Goal: Task Accomplishment & Management: Use online tool/utility

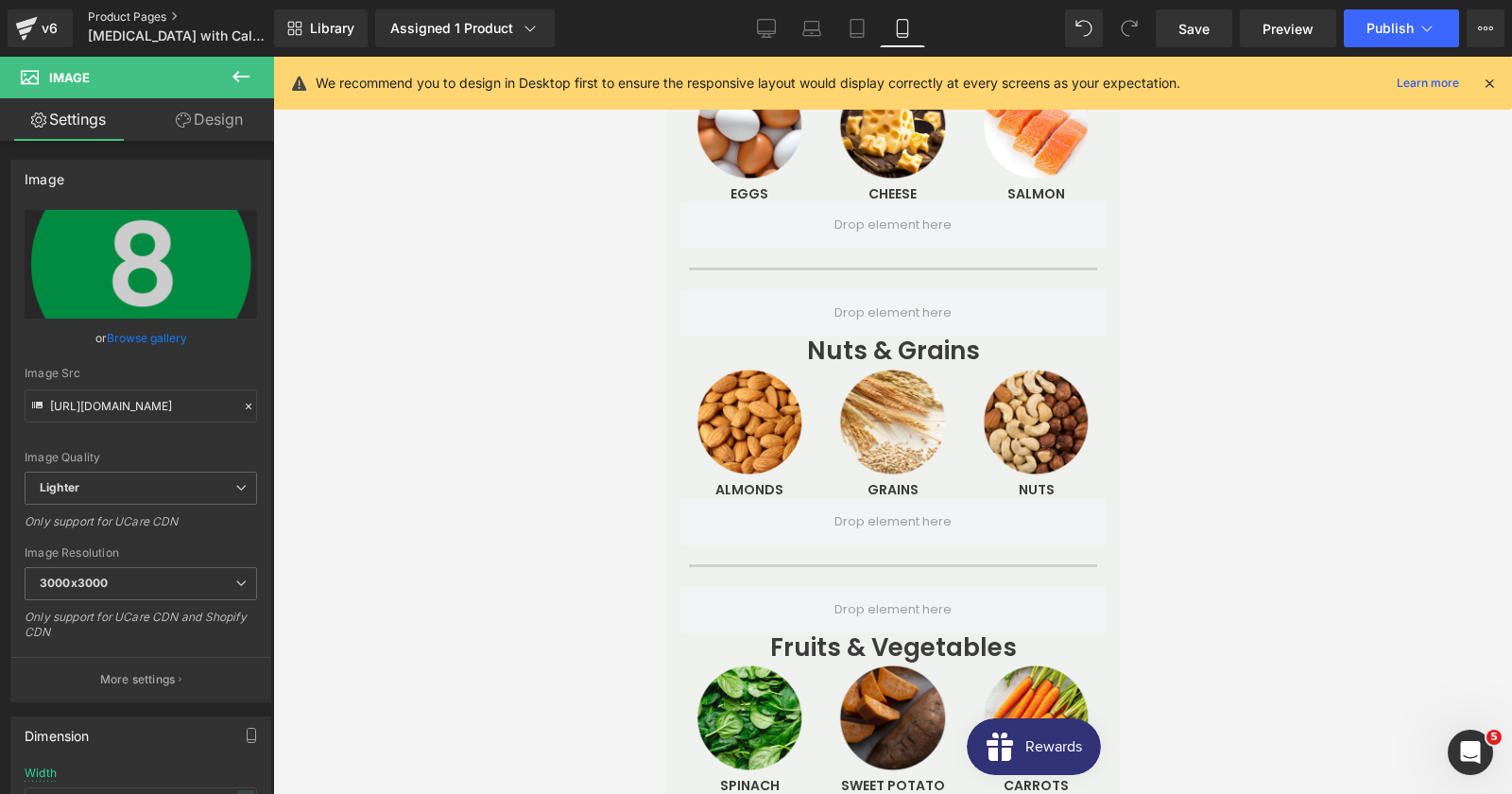
click at [125, 15] on link "Product Pages" at bounding box center [196, 18] width 217 height 16
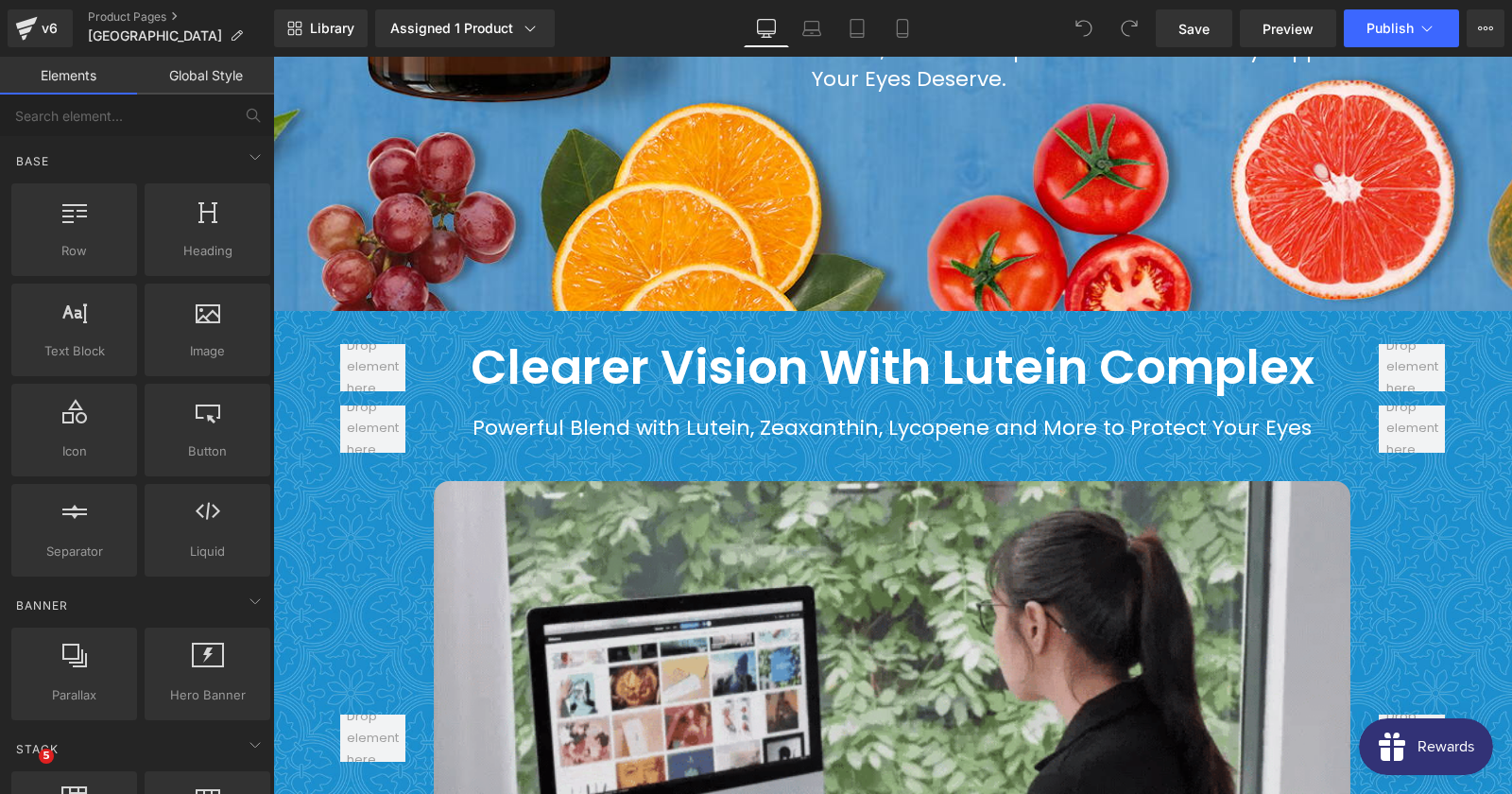
scroll to position [1836, 0]
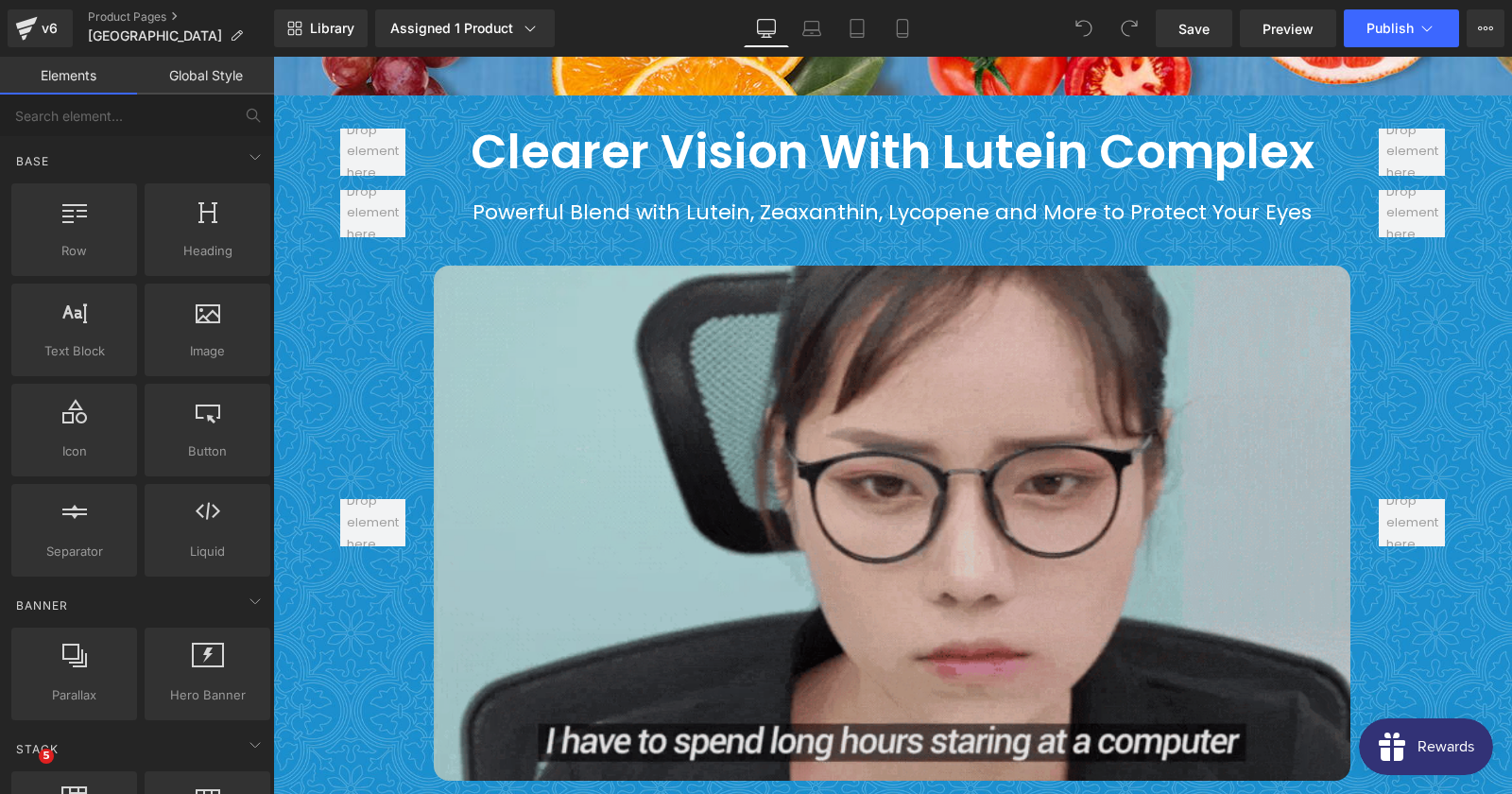
click at [767, 343] on img at bounding box center [891, 524] width 917 height 516
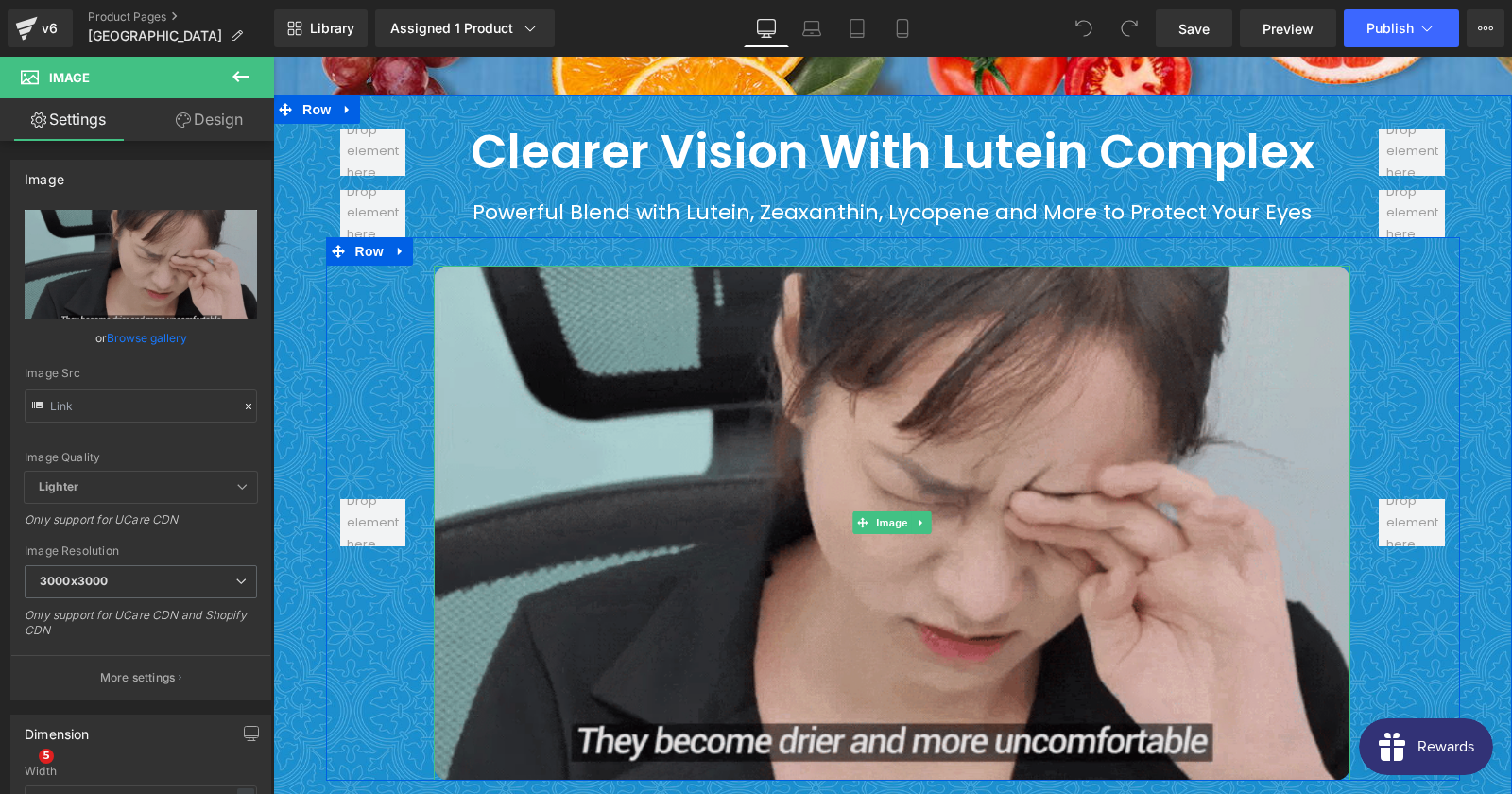
click at [480, 266] on img at bounding box center [891, 524] width 917 height 516
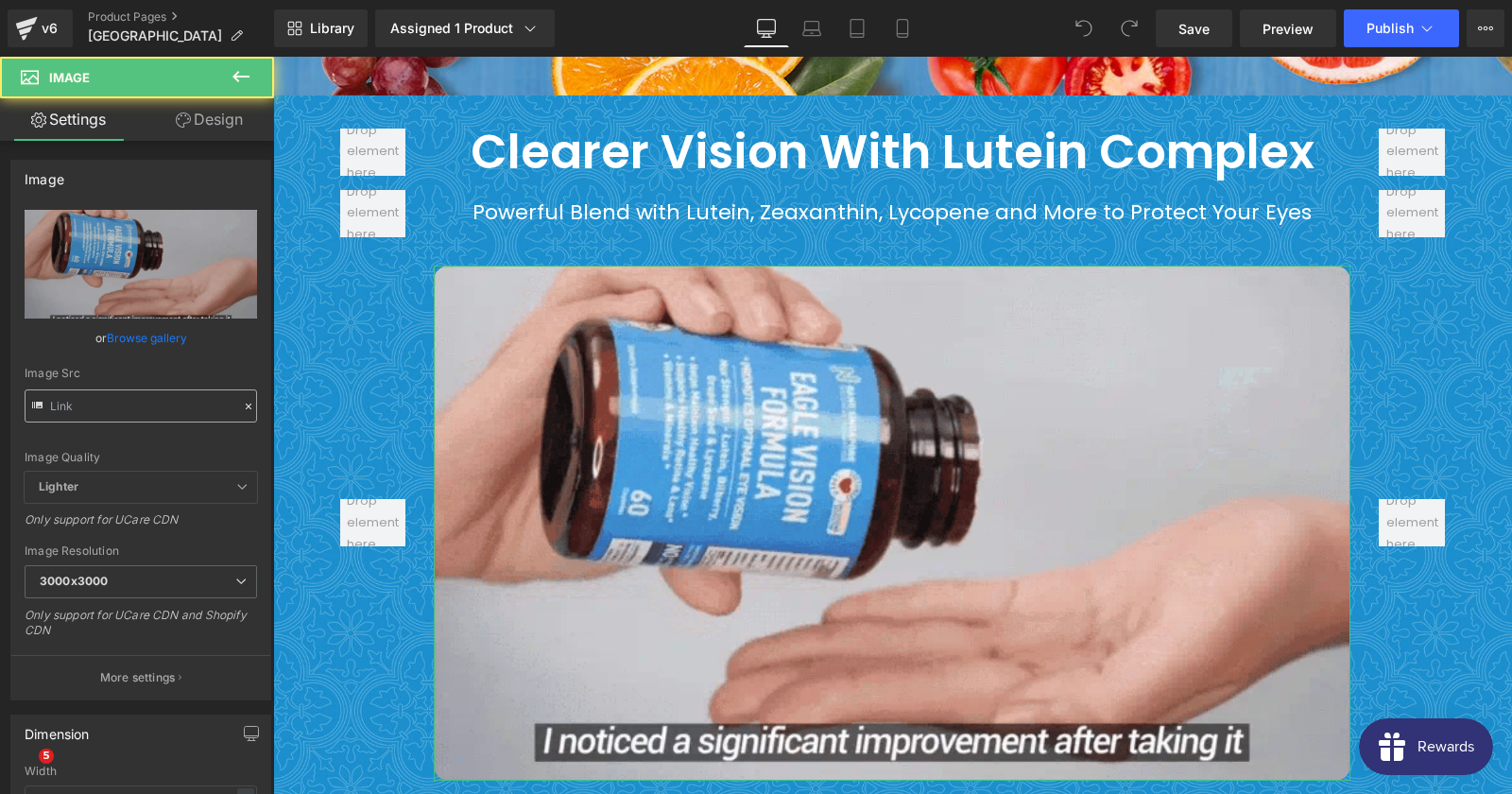
type input "[URL][DOMAIN_NAME]"
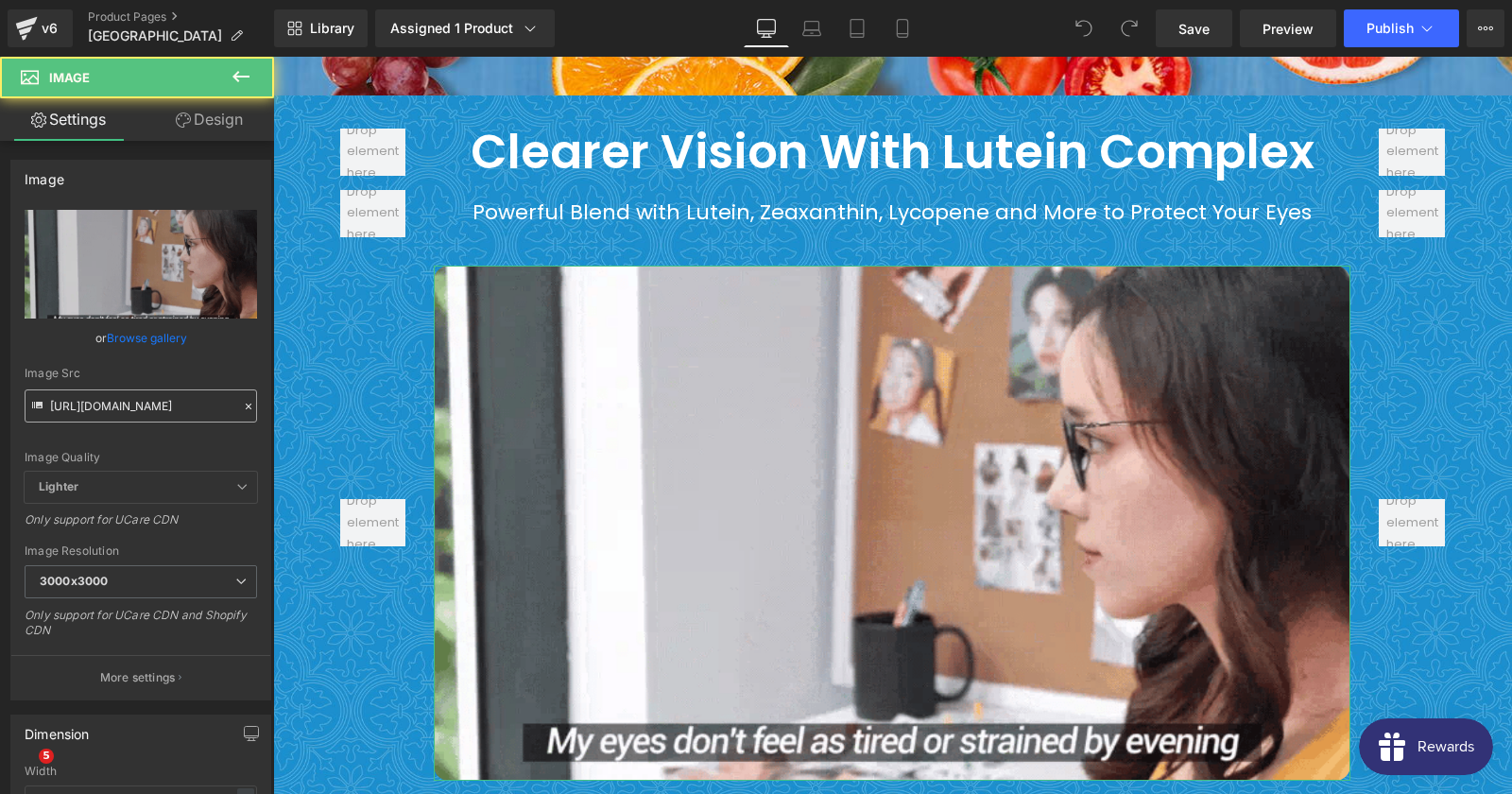
click at [146, 413] on input "[URL][DOMAIN_NAME]" at bounding box center [140, 406] width 233 height 33
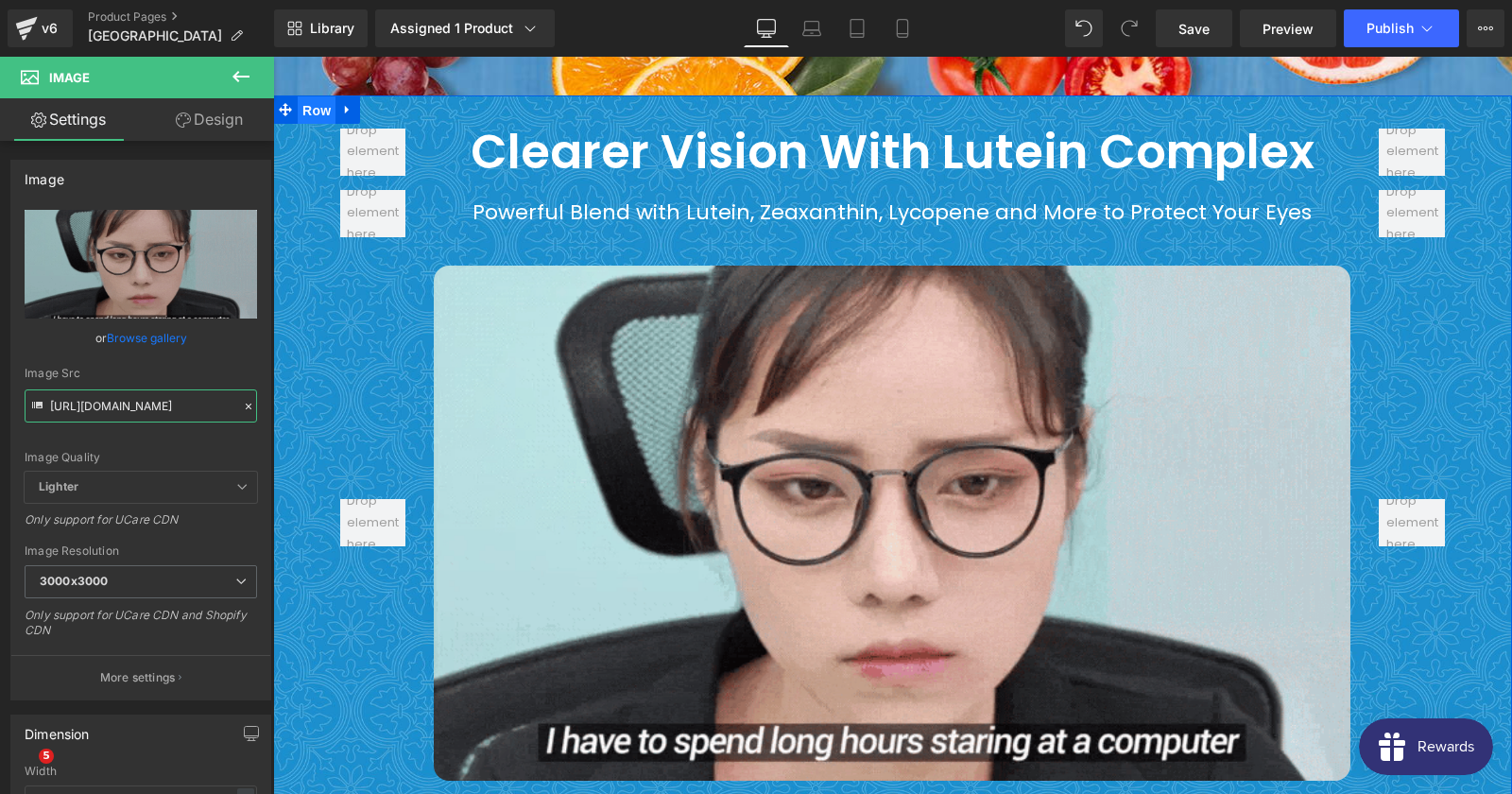
click at [307, 96] on span "Row" at bounding box center [316, 110] width 38 height 28
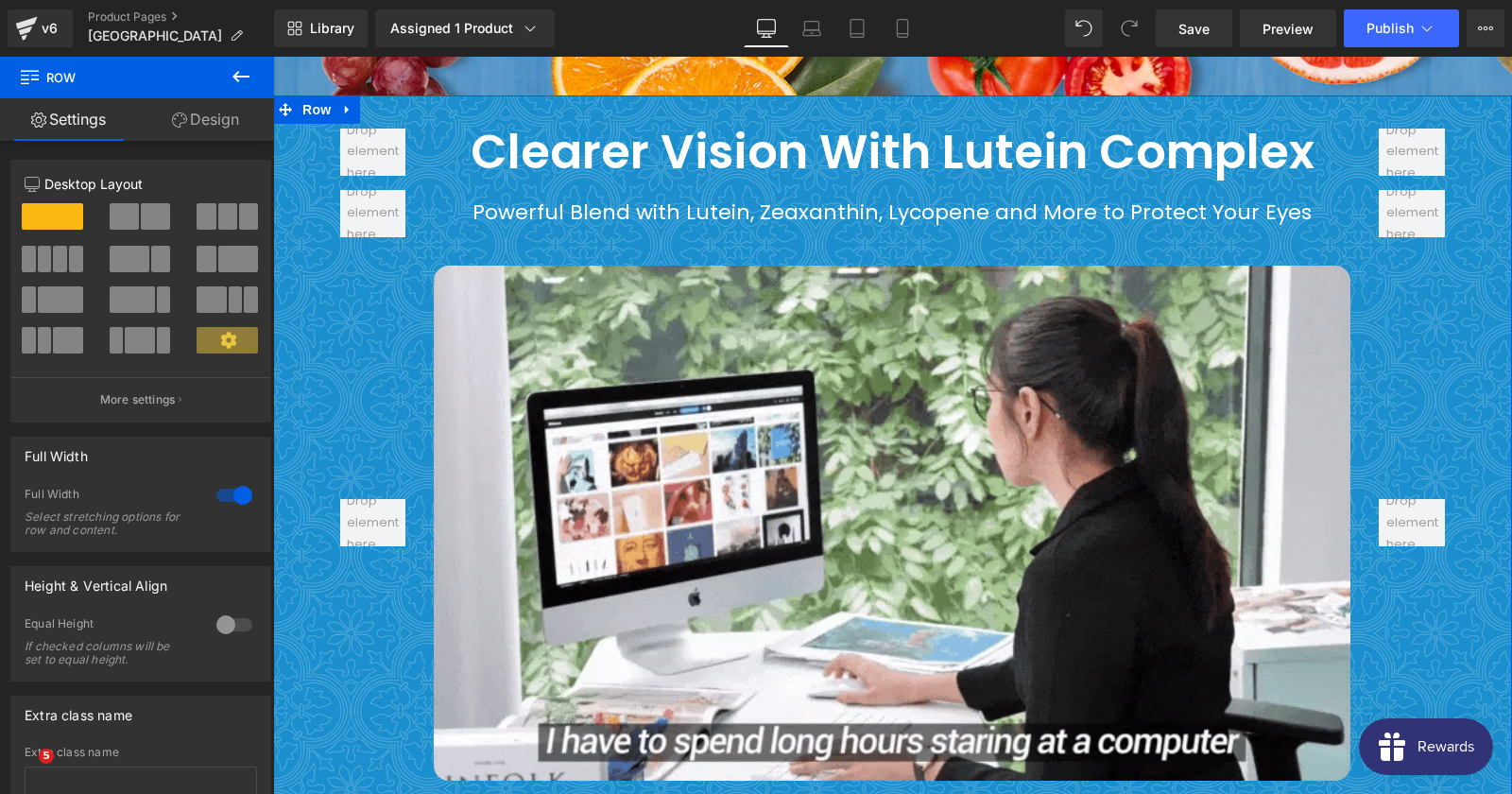
click at [228, 119] on link "Design" at bounding box center [206, 120] width 137 height 43
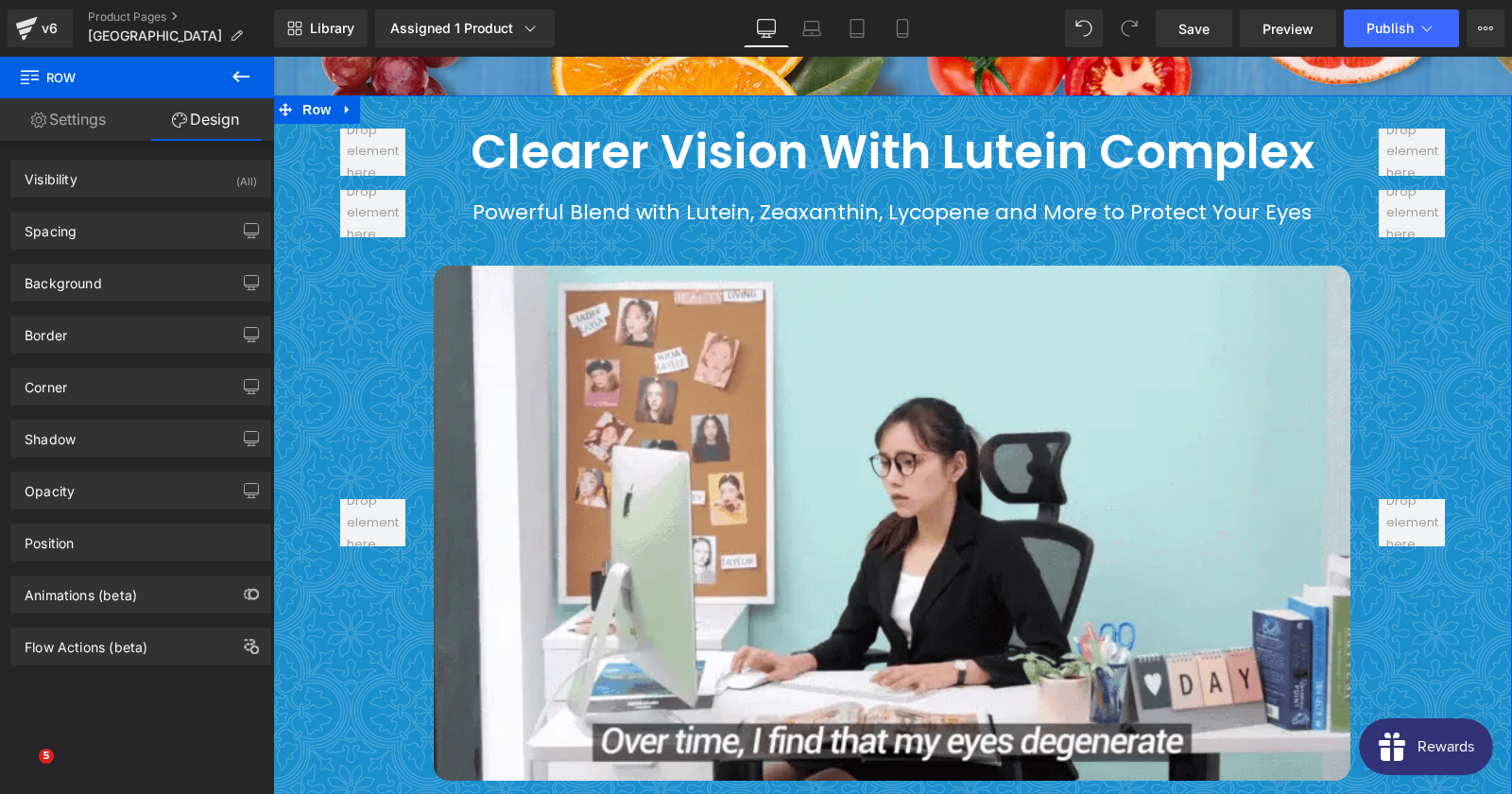
click at [290, 170] on div "Clearer Vision with Lutein Complex Heading Row Powerful Blend with Lutein, Zeax…" at bounding box center [891, 452] width 1238 height 658
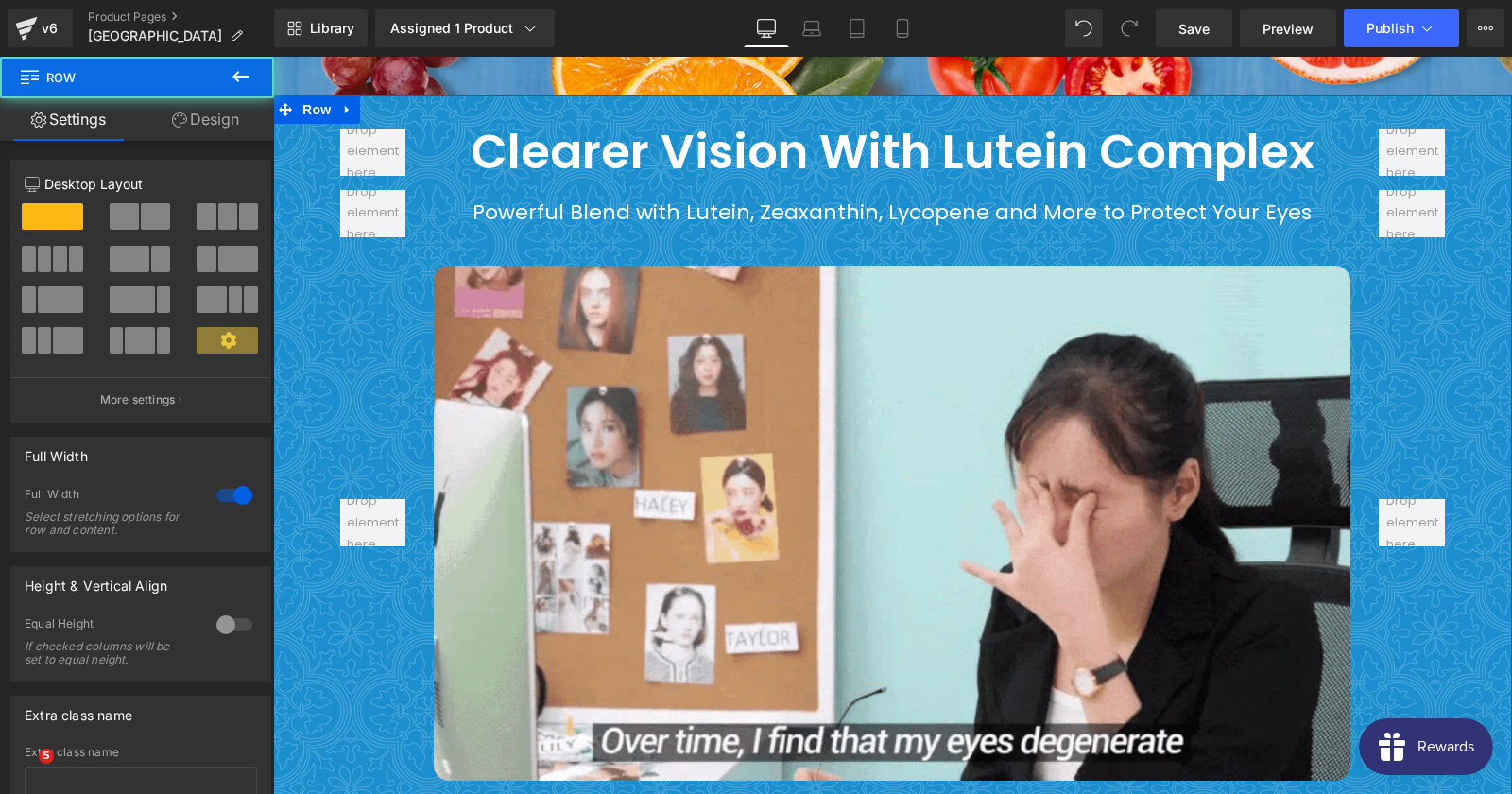
click at [186, 141] on div "12 12 12 Column Size Customizer 12 Desktop Layout Laptop Layout Tablet Layout M…" at bounding box center [141, 510] width 283 height 739
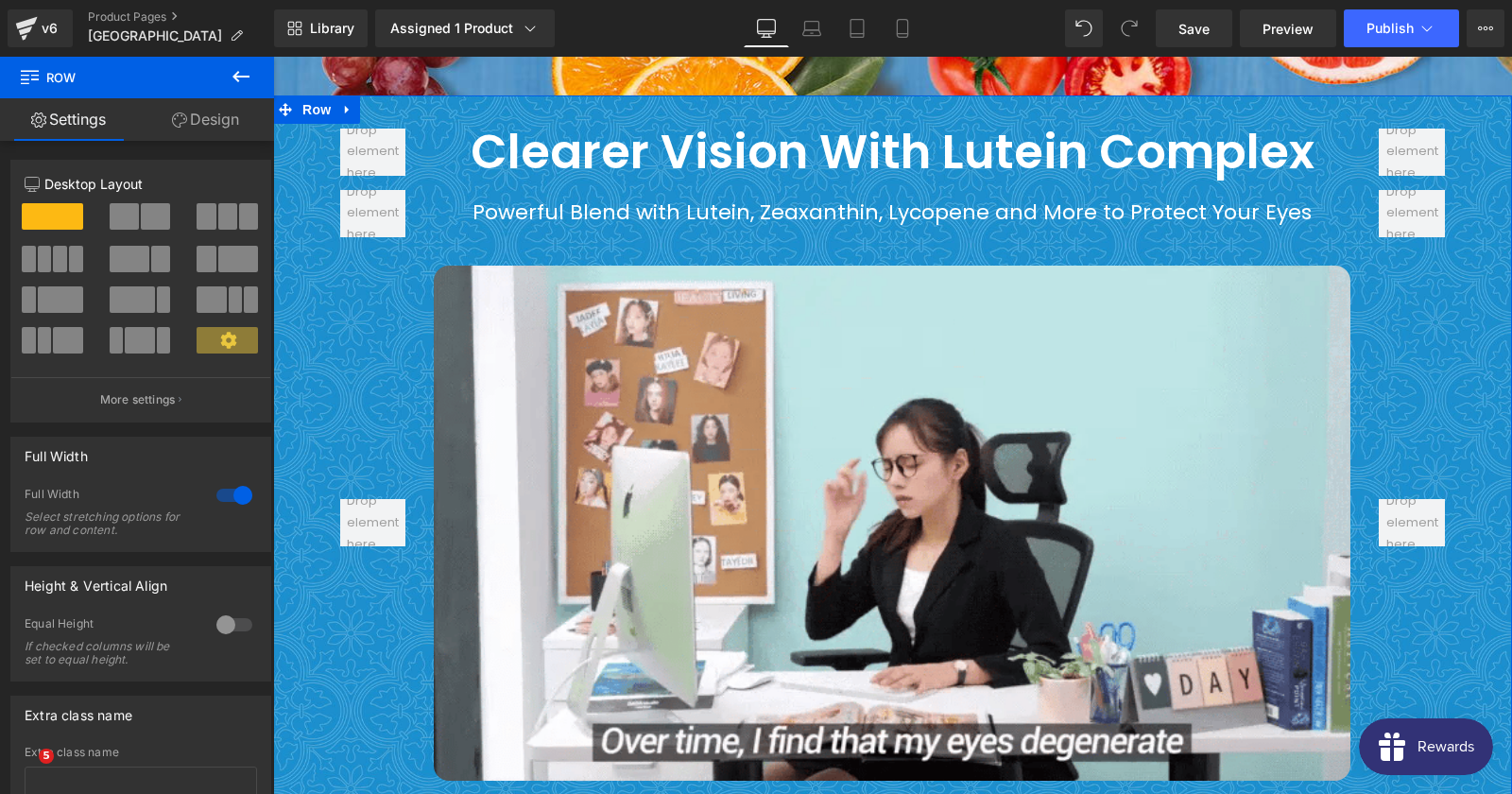
click at [191, 132] on link "Design" at bounding box center [206, 120] width 137 height 43
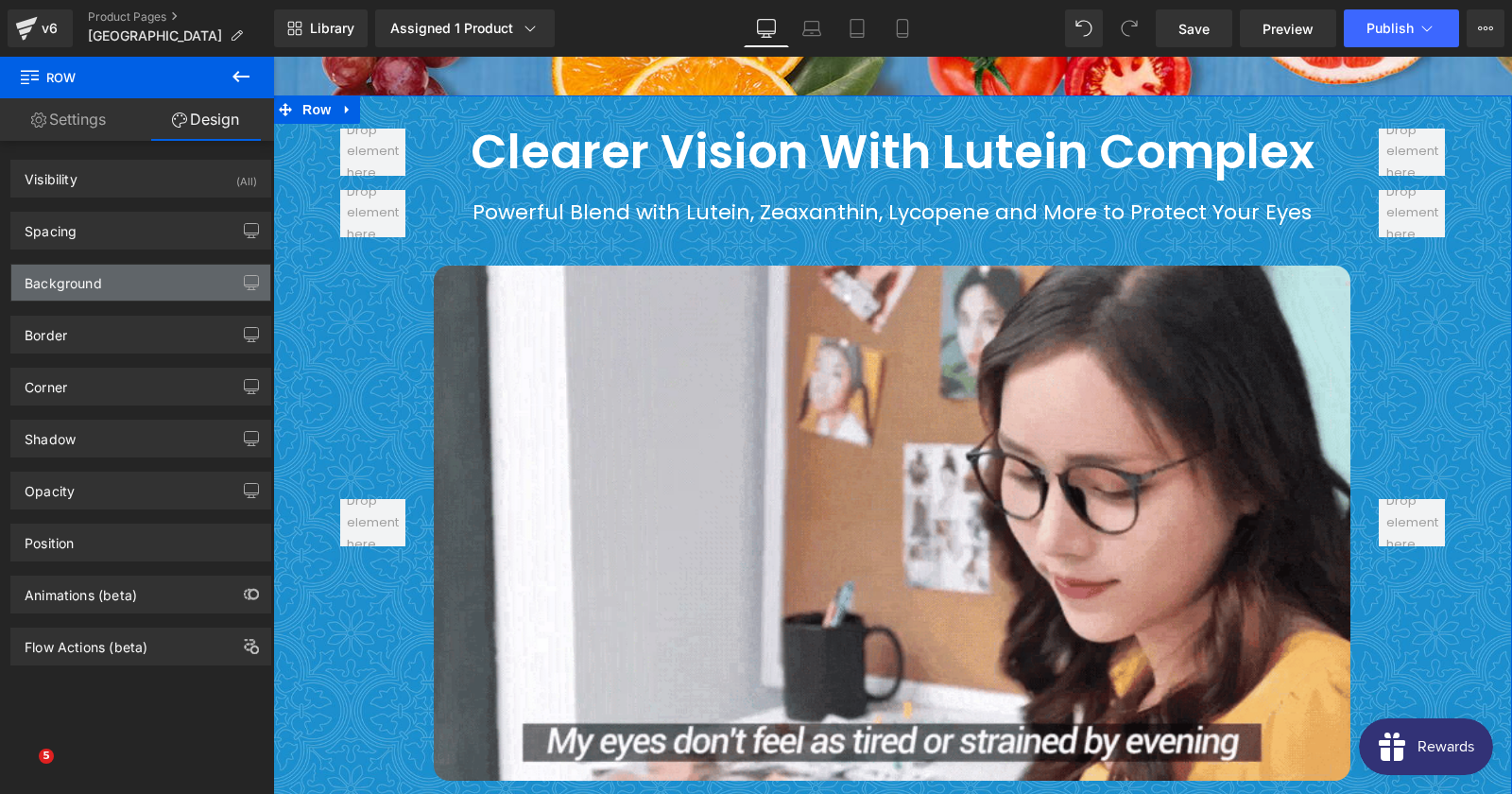
click at [142, 287] on div "Background" at bounding box center [141, 283] width 259 height 36
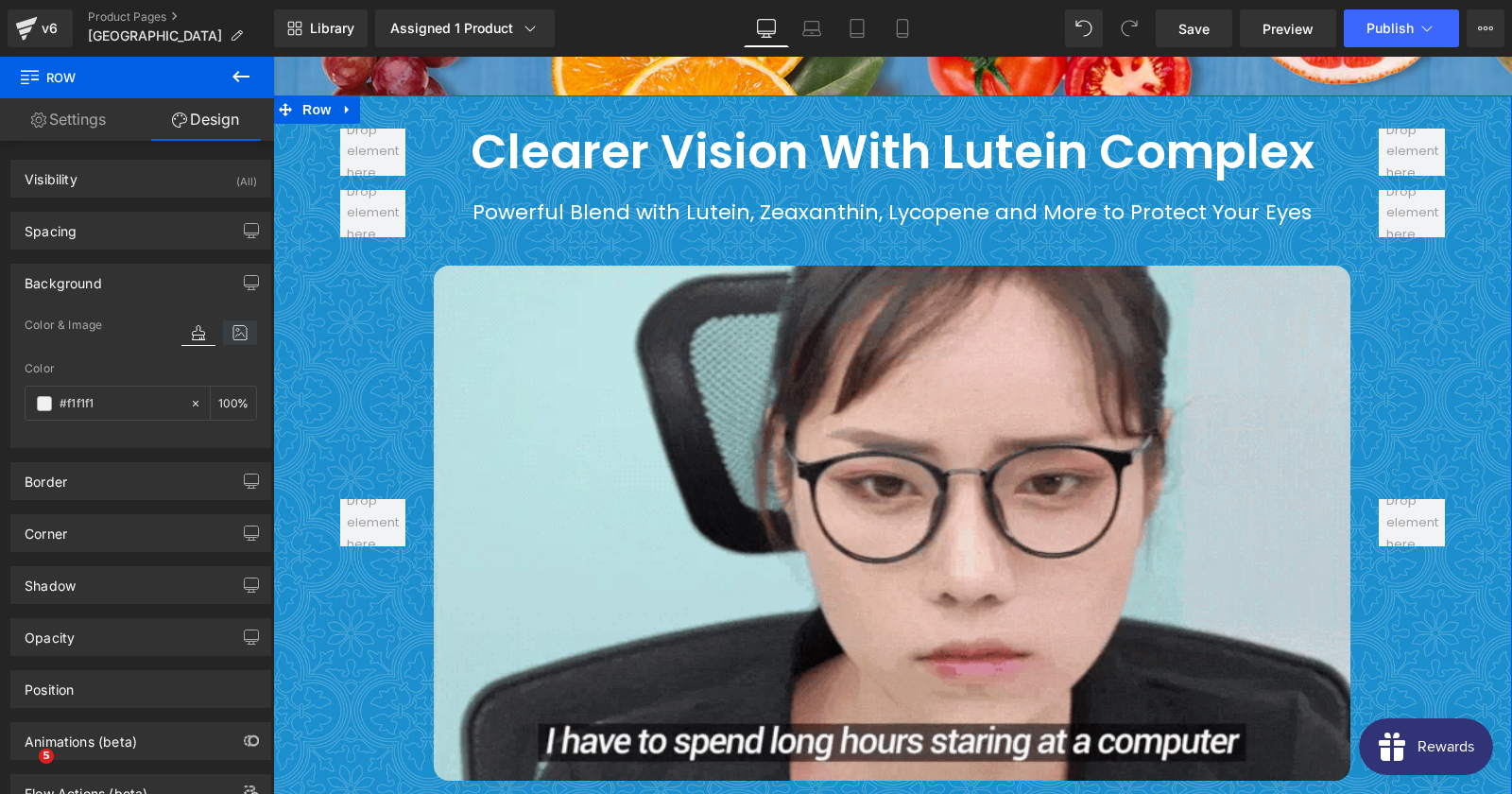
click at [242, 325] on icon at bounding box center [240, 332] width 34 height 24
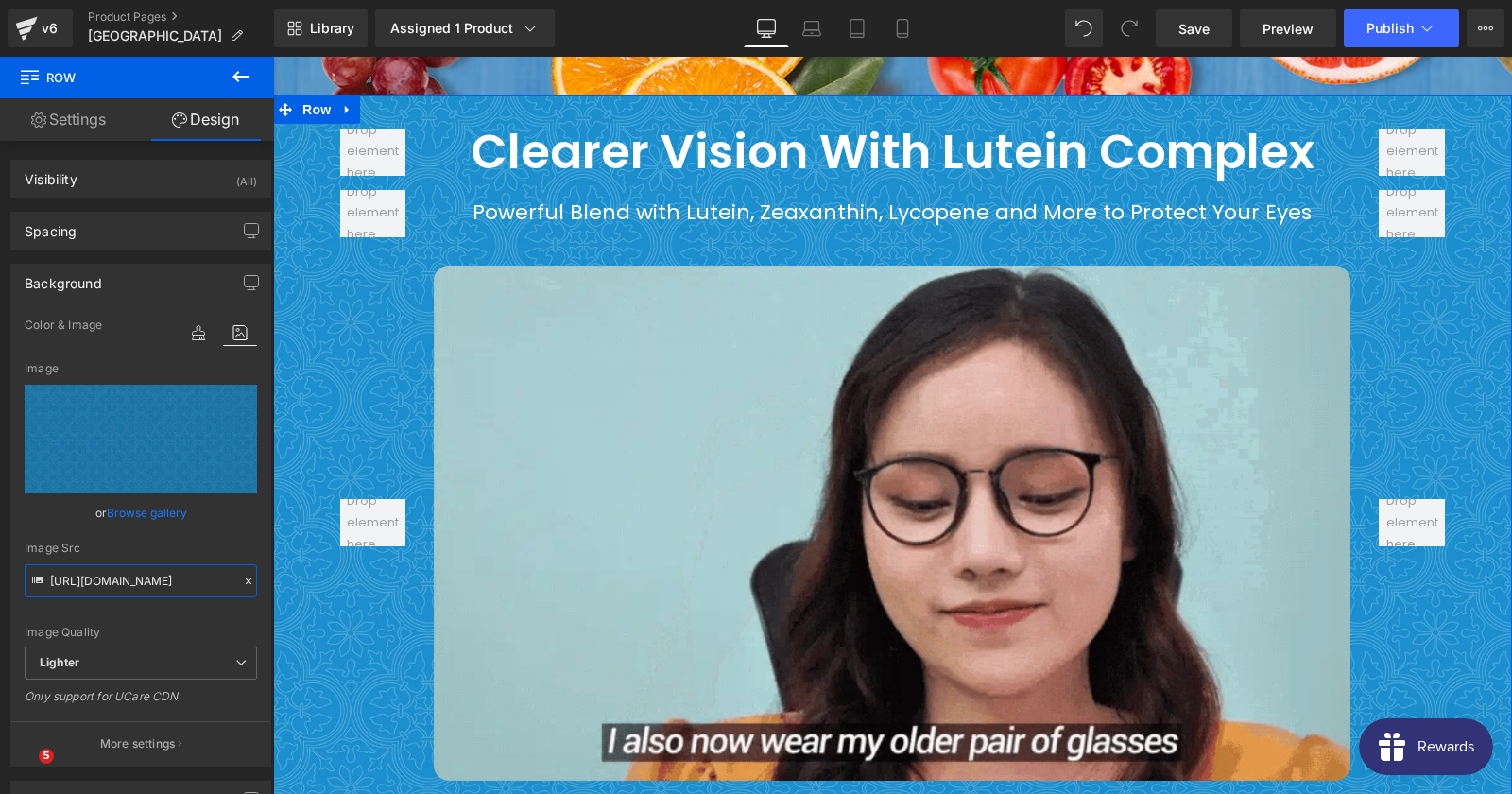
click at [139, 578] on input "https://ucarecdn.com/1e829617-1356-4ea2-809c-e9a202ac306c/-/format/auto/-/previ…" at bounding box center [140, 581] width 233 height 33
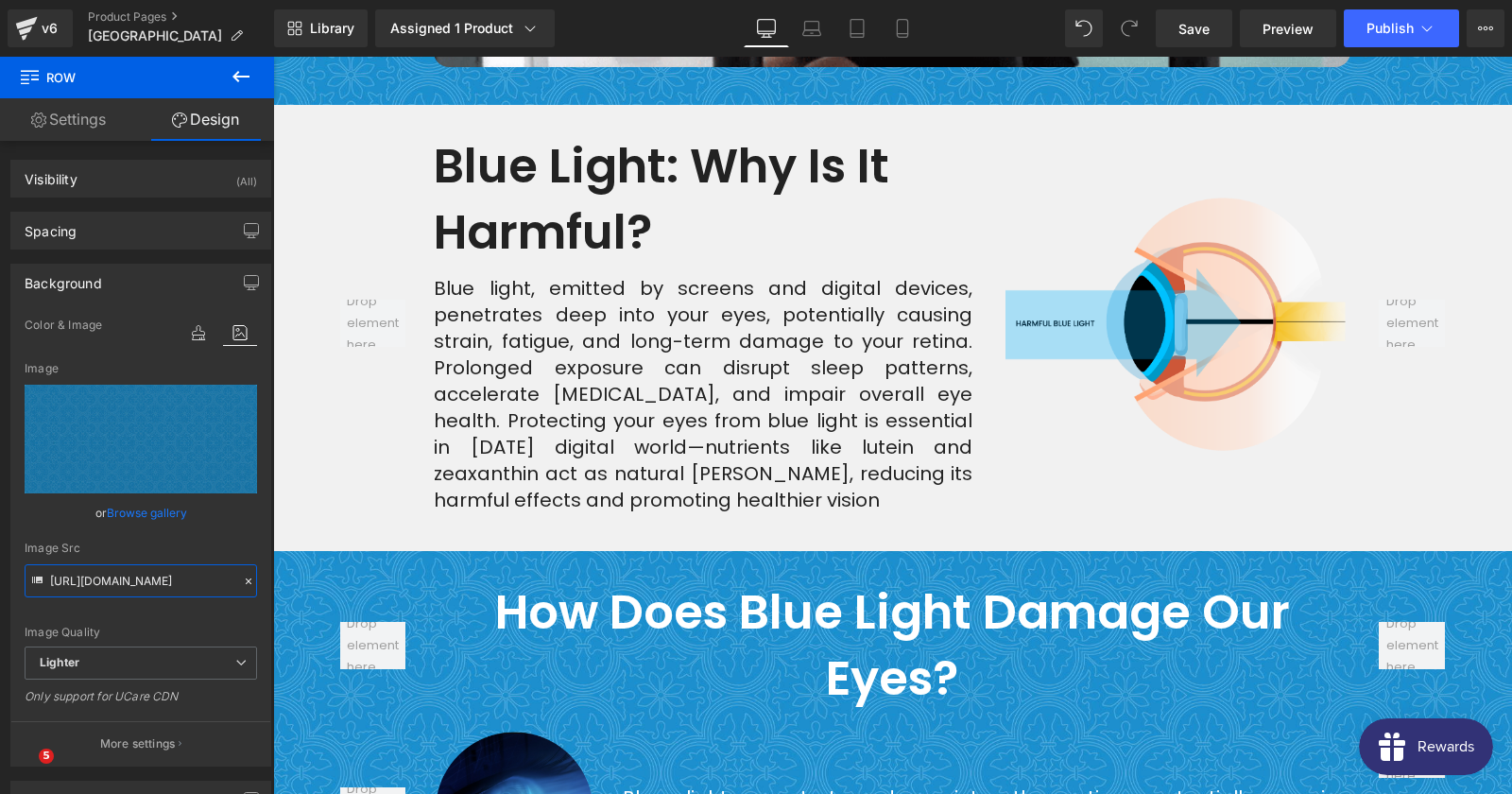
scroll to position [2552, 0]
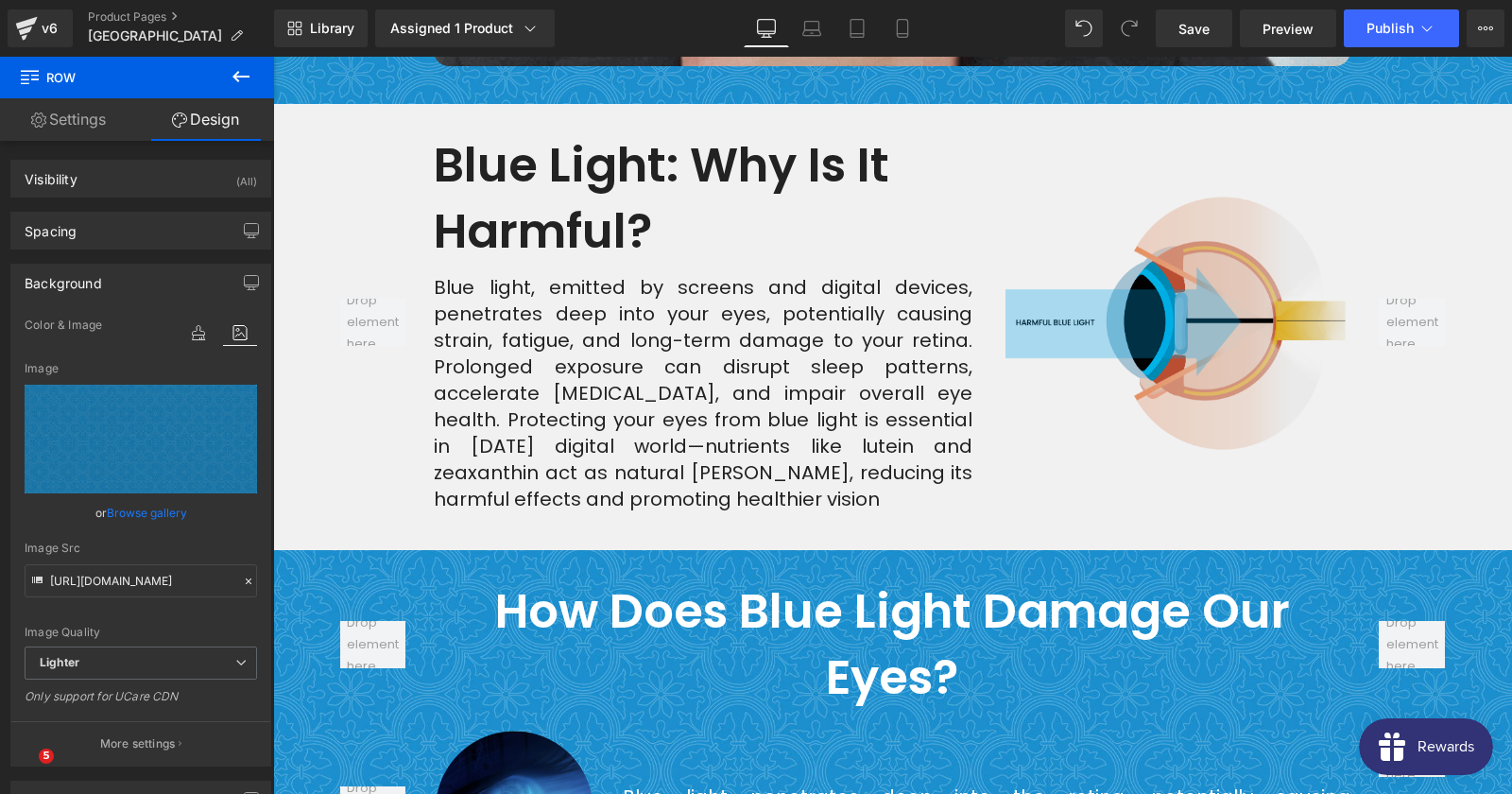
click at [1191, 354] on img at bounding box center [1175, 322] width 350 height 256
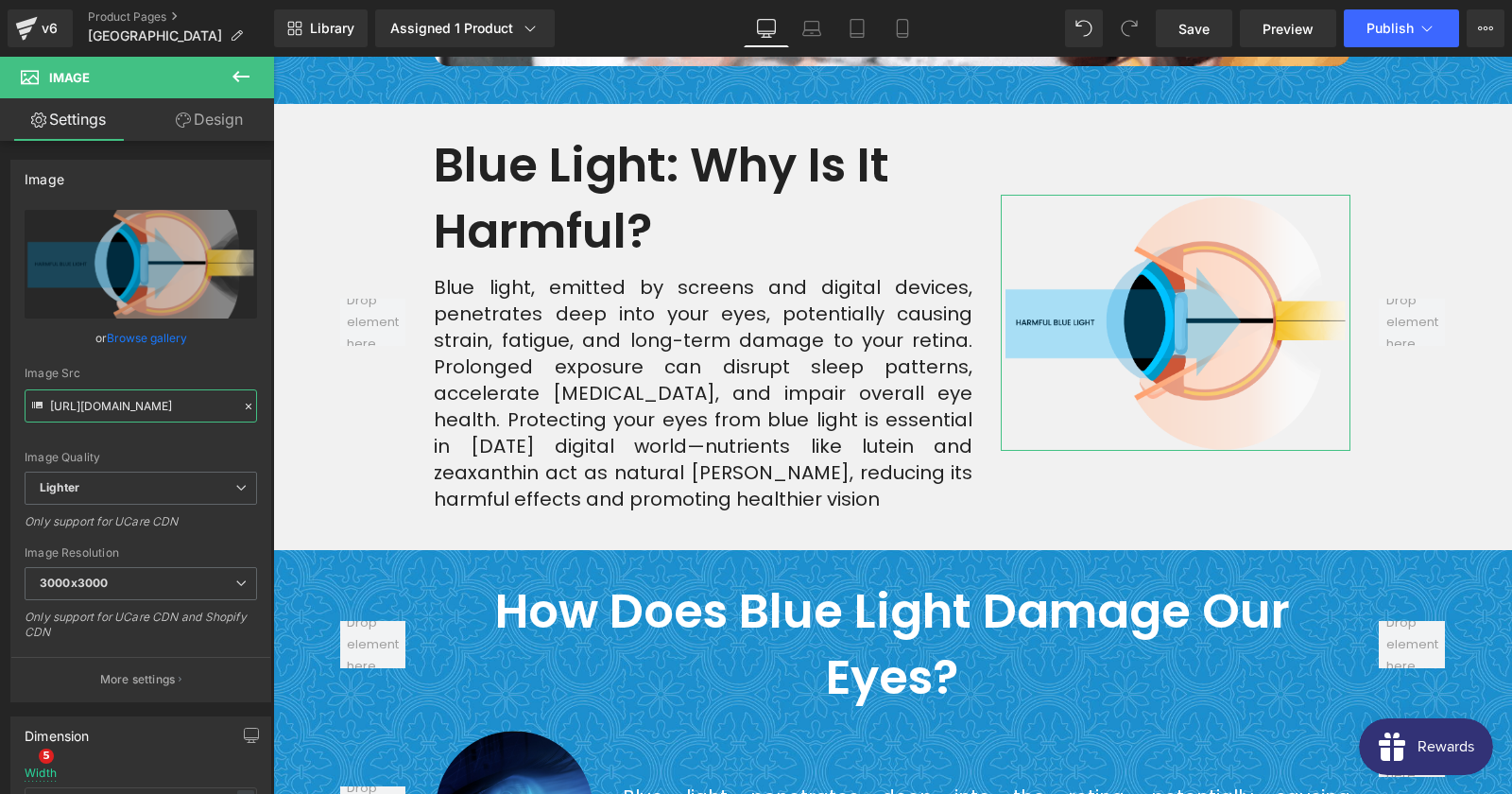
click at [117, 410] on input "https://ucarecdn.com/3729c358-4798-4456-ad01-601717c54897/-/format/auto/-/previ…" at bounding box center [140, 406] width 233 height 33
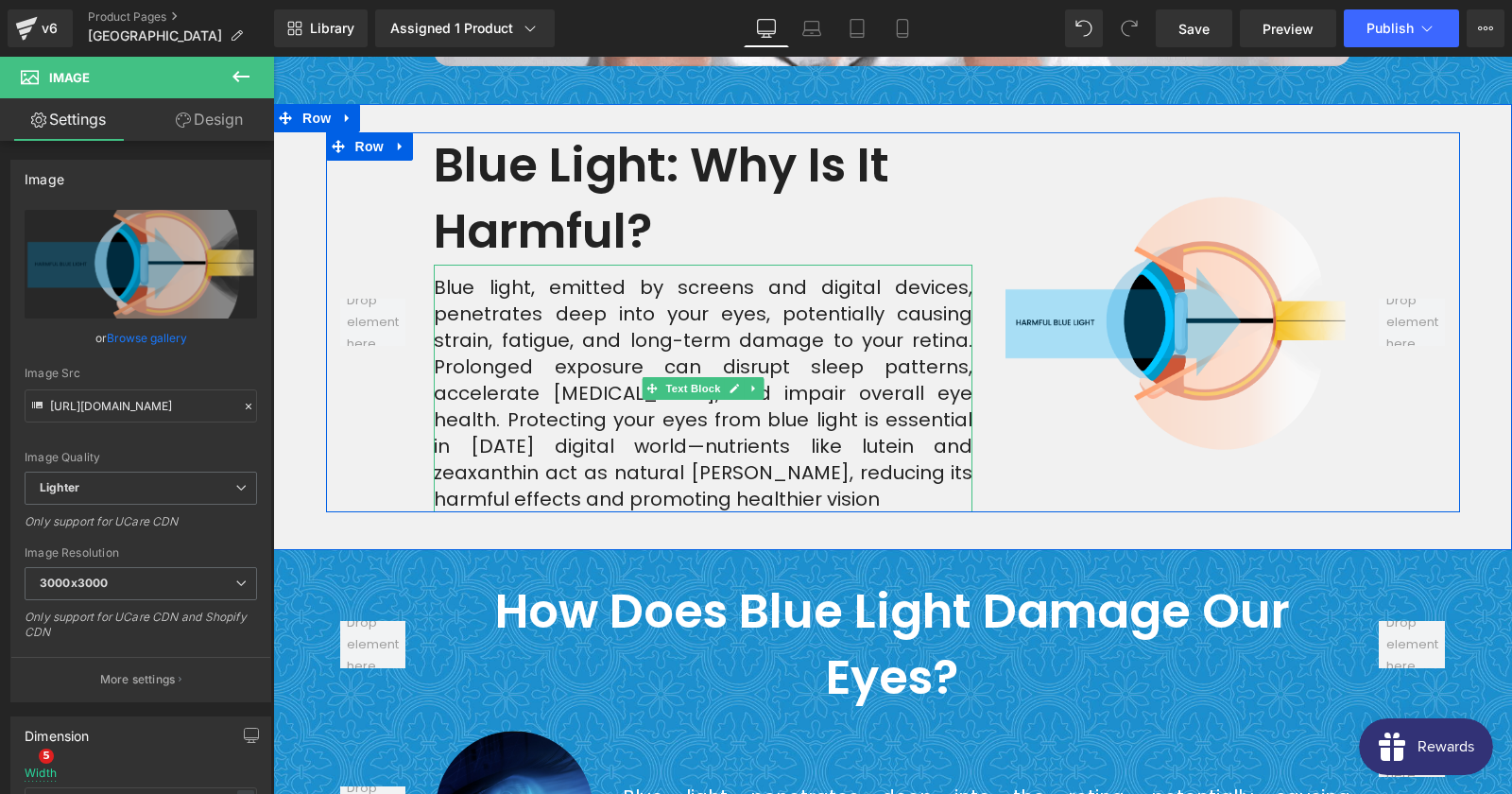
click at [579, 384] on div "Blue light, emitted by screens and digital devices, penetrates deep into your e…" at bounding box center [702, 389] width 539 height 247
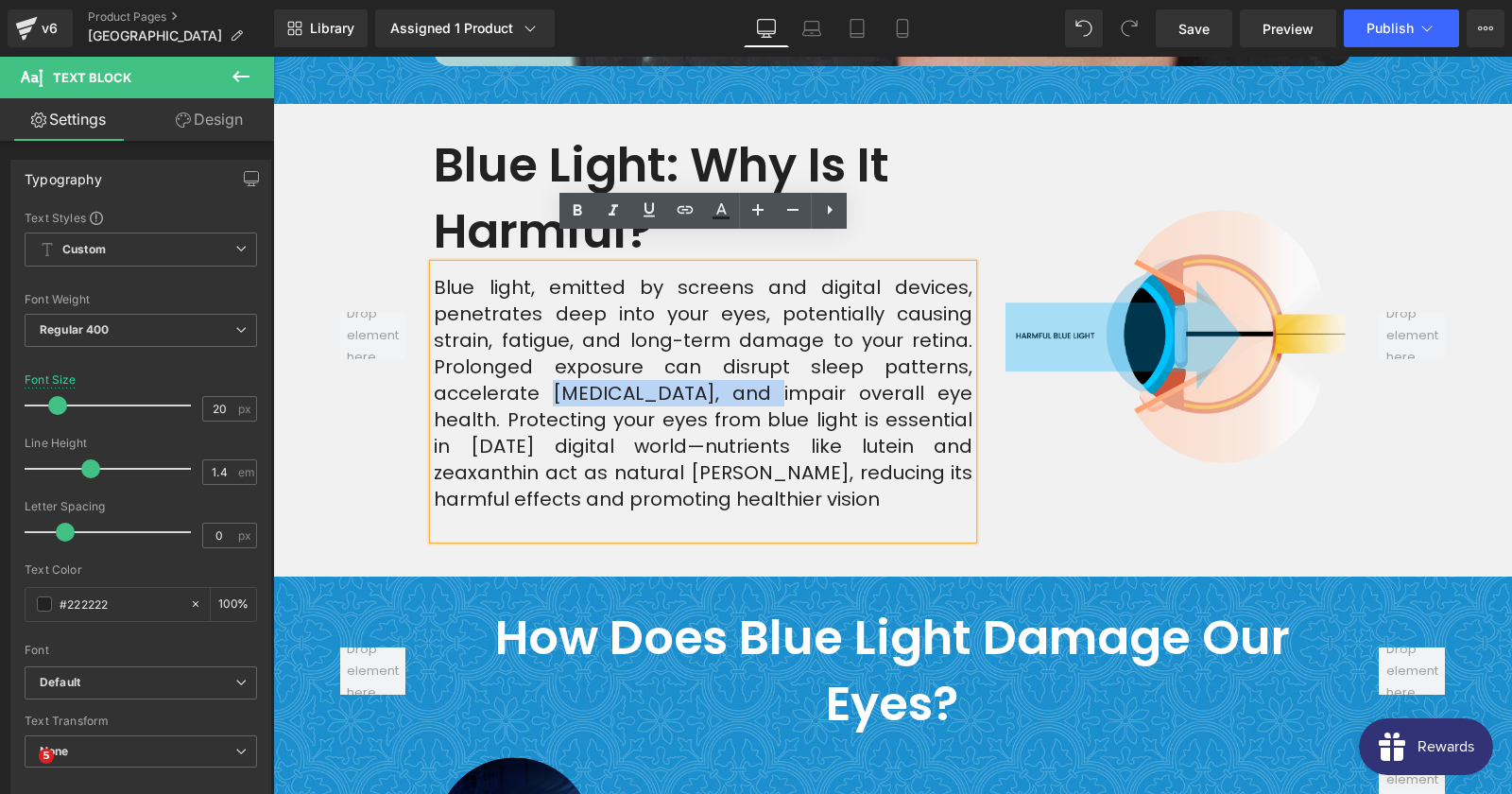
drag, startPoint x: 548, startPoint y: 362, endPoint x: 766, endPoint y: 372, distance: 218.2
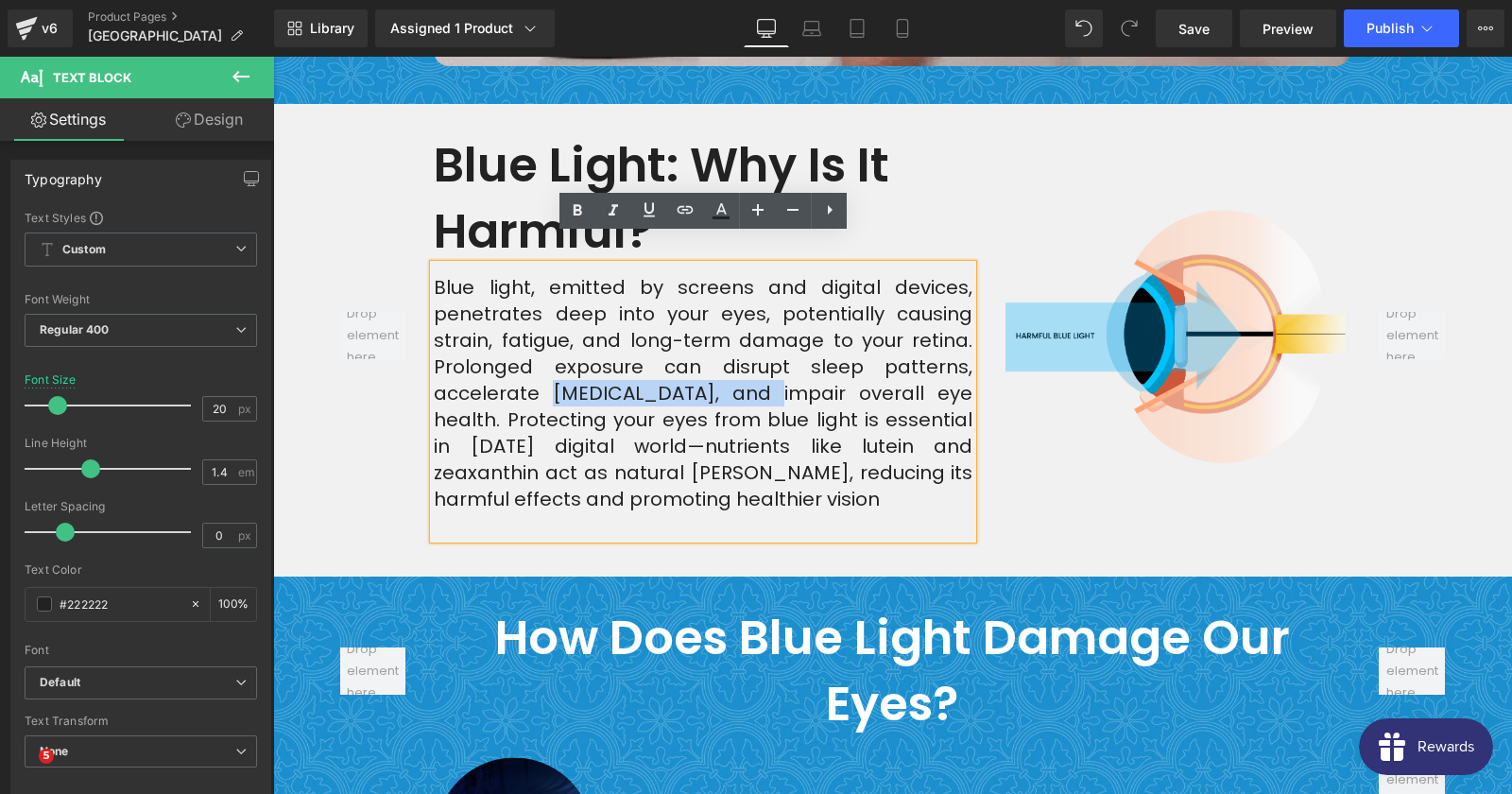
click at [766, 372] on div "Blue light, emitted by screens and digital devices, penetrates deep into your e…" at bounding box center [702, 401] width 539 height 274
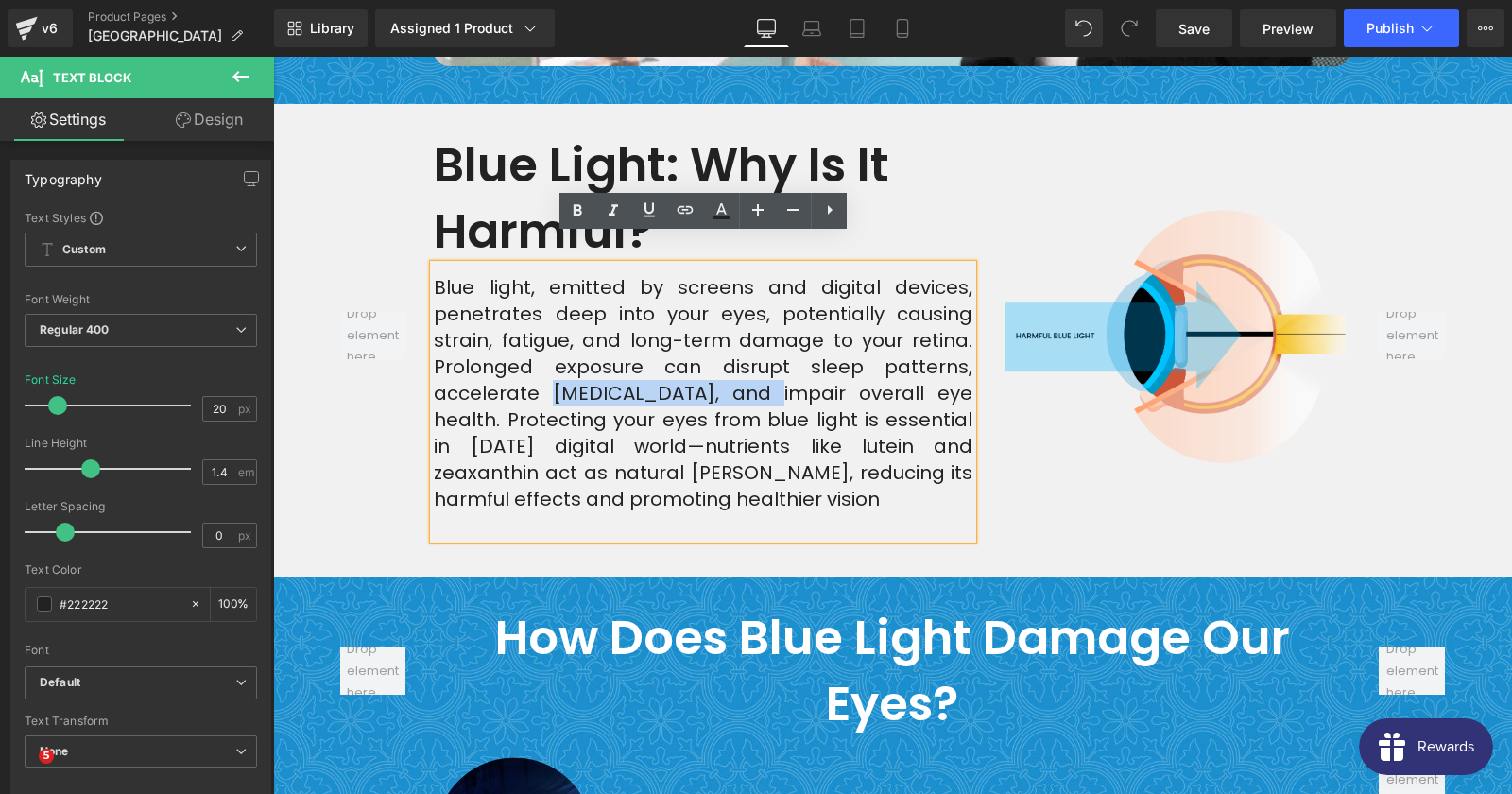
copy div "macular degeneration"
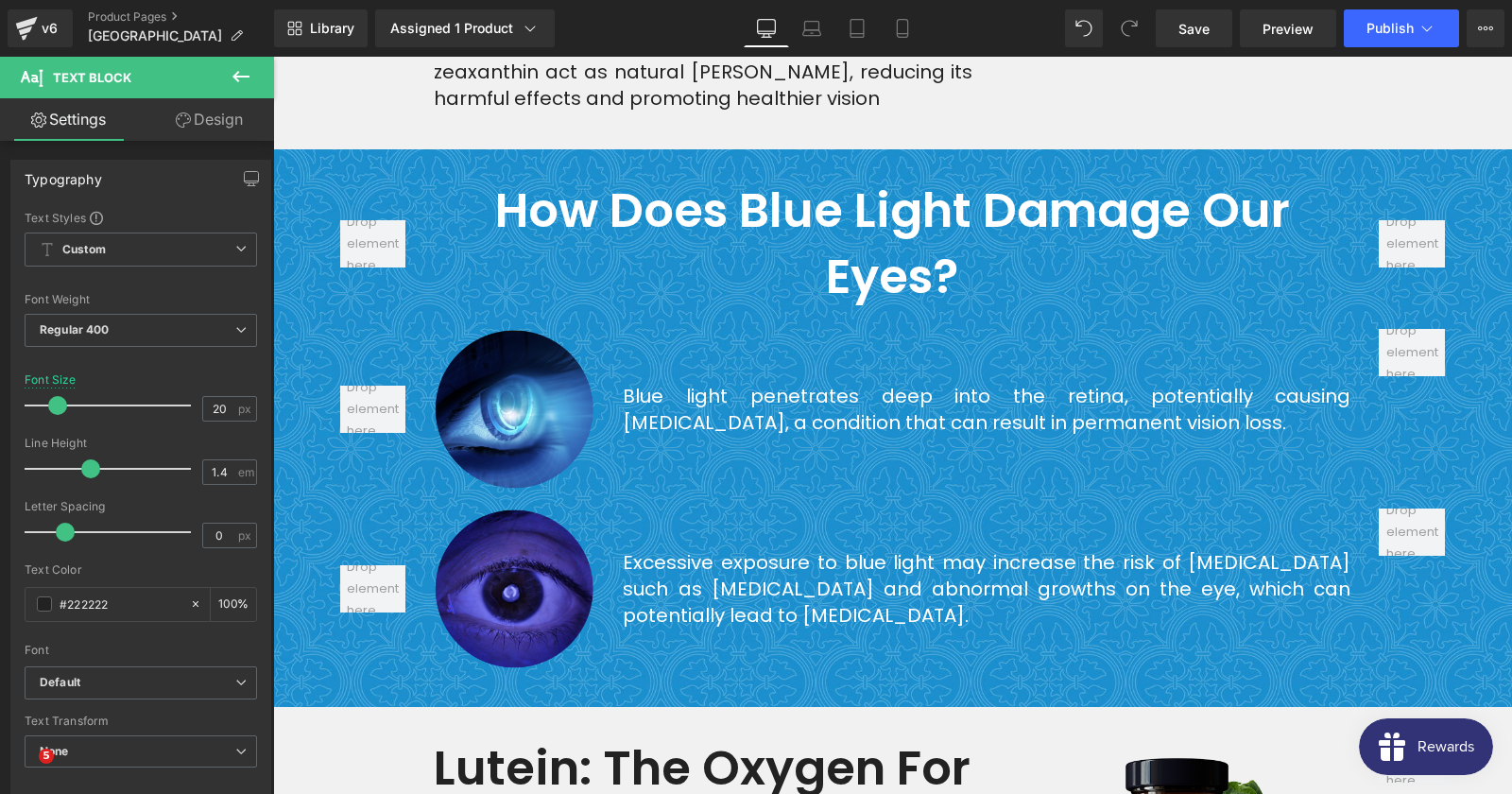
scroll to position [2959, 0]
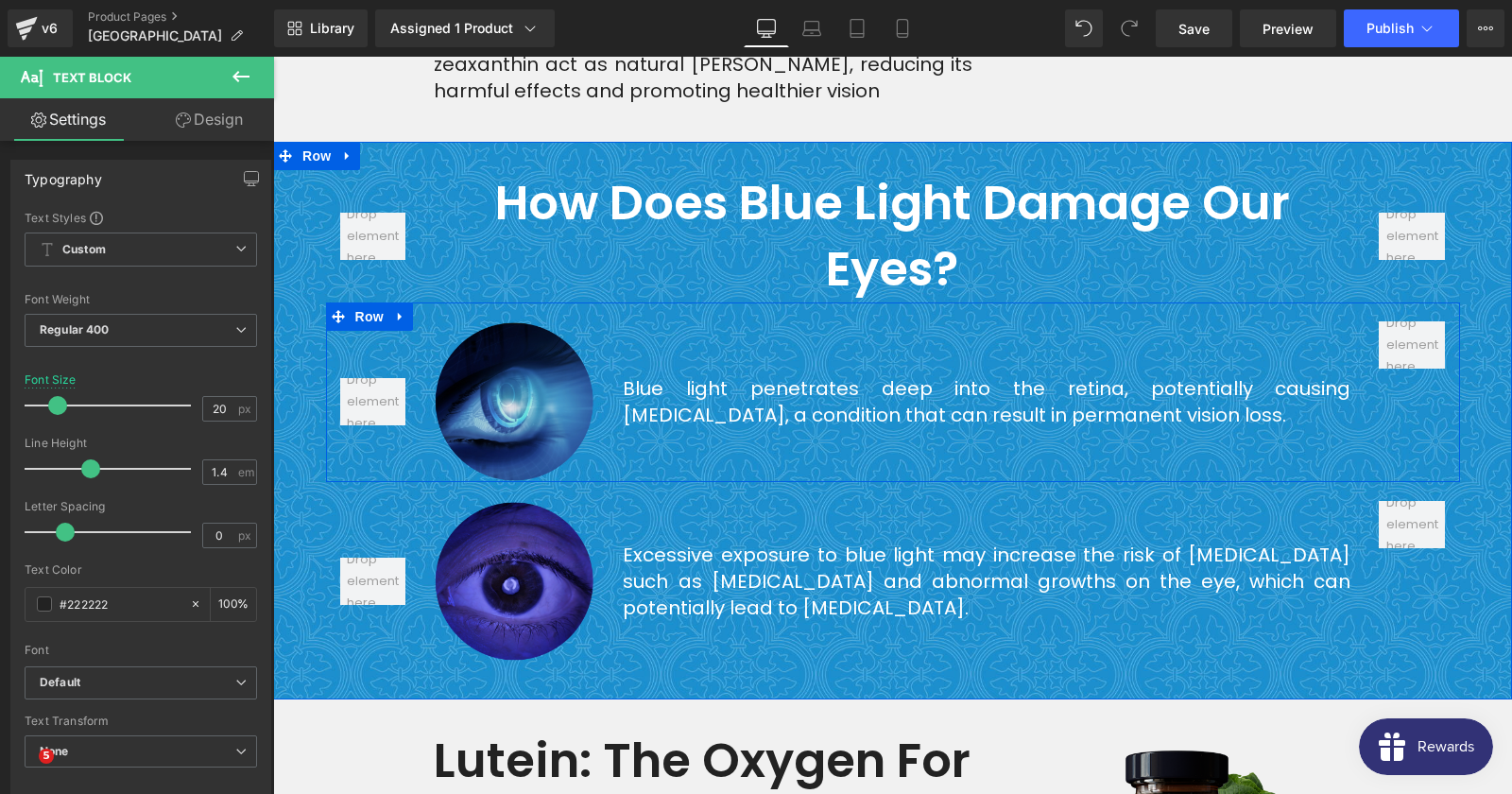
click at [501, 391] on li "Image" at bounding box center [505, 401] width 58 height 22
click at [521, 391] on span "Image" at bounding box center [514, 401] width 40 height 22
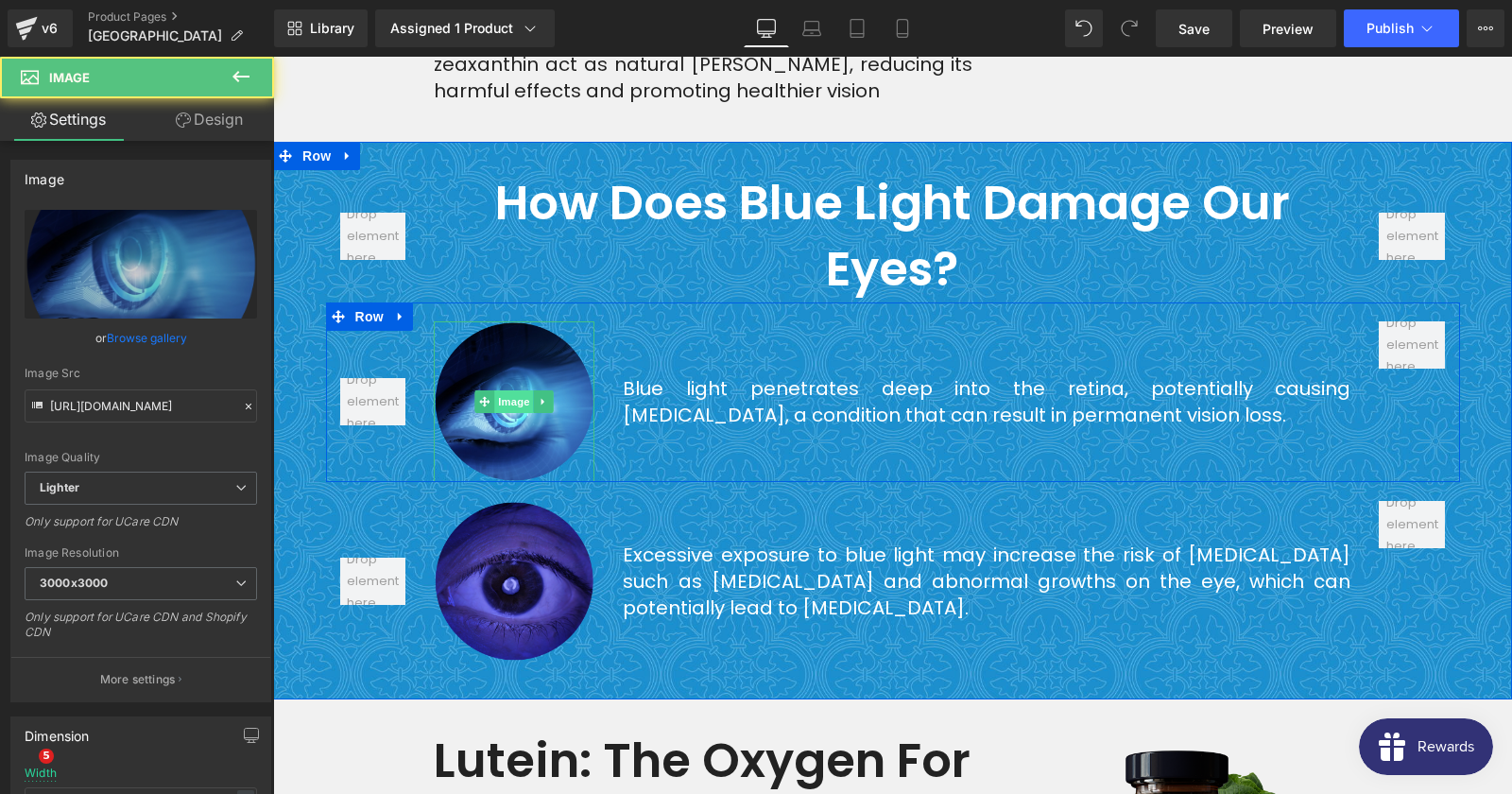
click at [518, 391] on span "Image" at bounding box center [514, 401] width 40 height 22
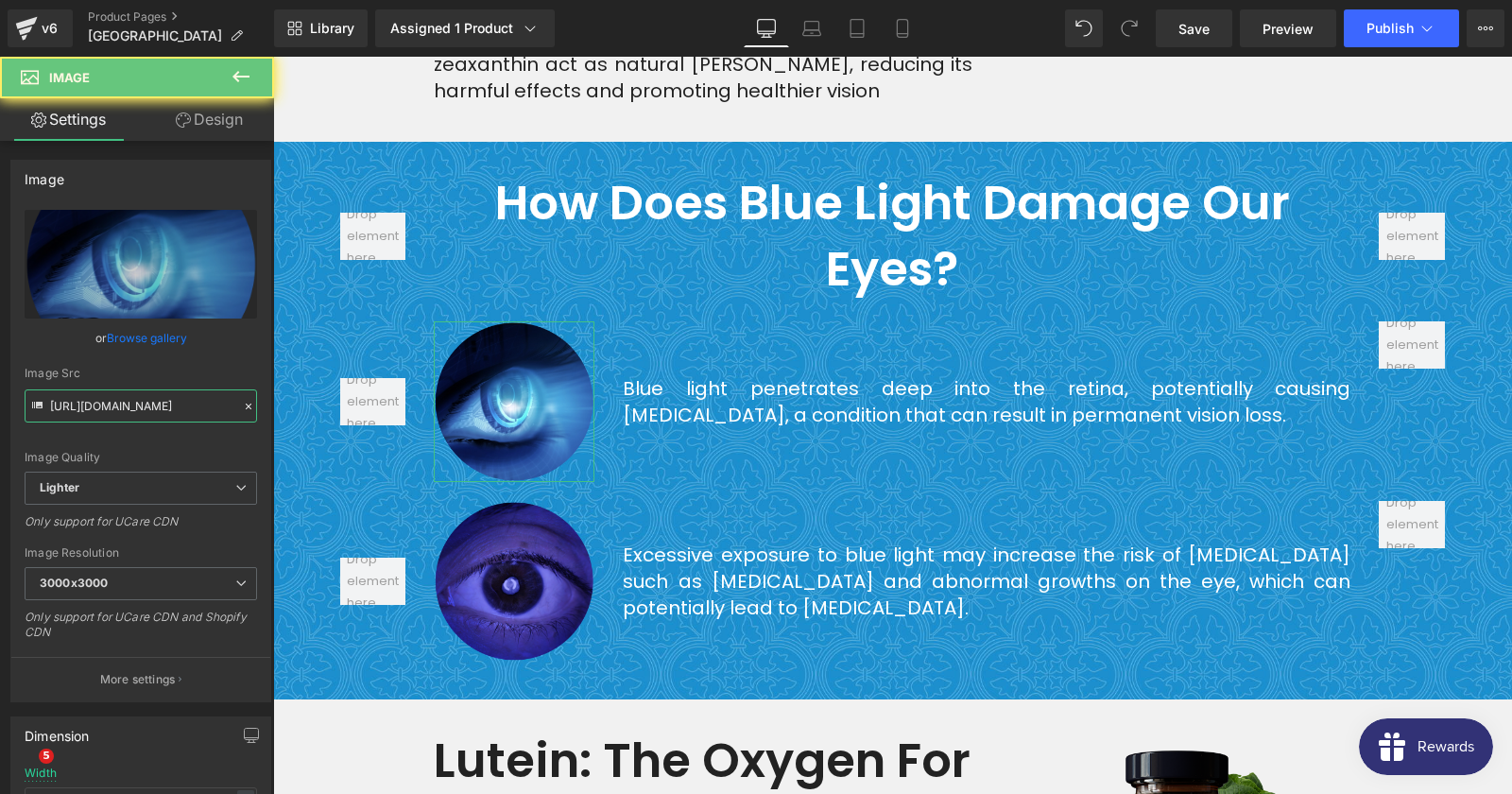
click at [127, 415] on input "https://ucarecdn.com/aa752d9a-9452-4a9e-9a5c-47cde75bdd34/-/format/auto/-/previ…" at bounding box center [140, 406] width 233 height 33
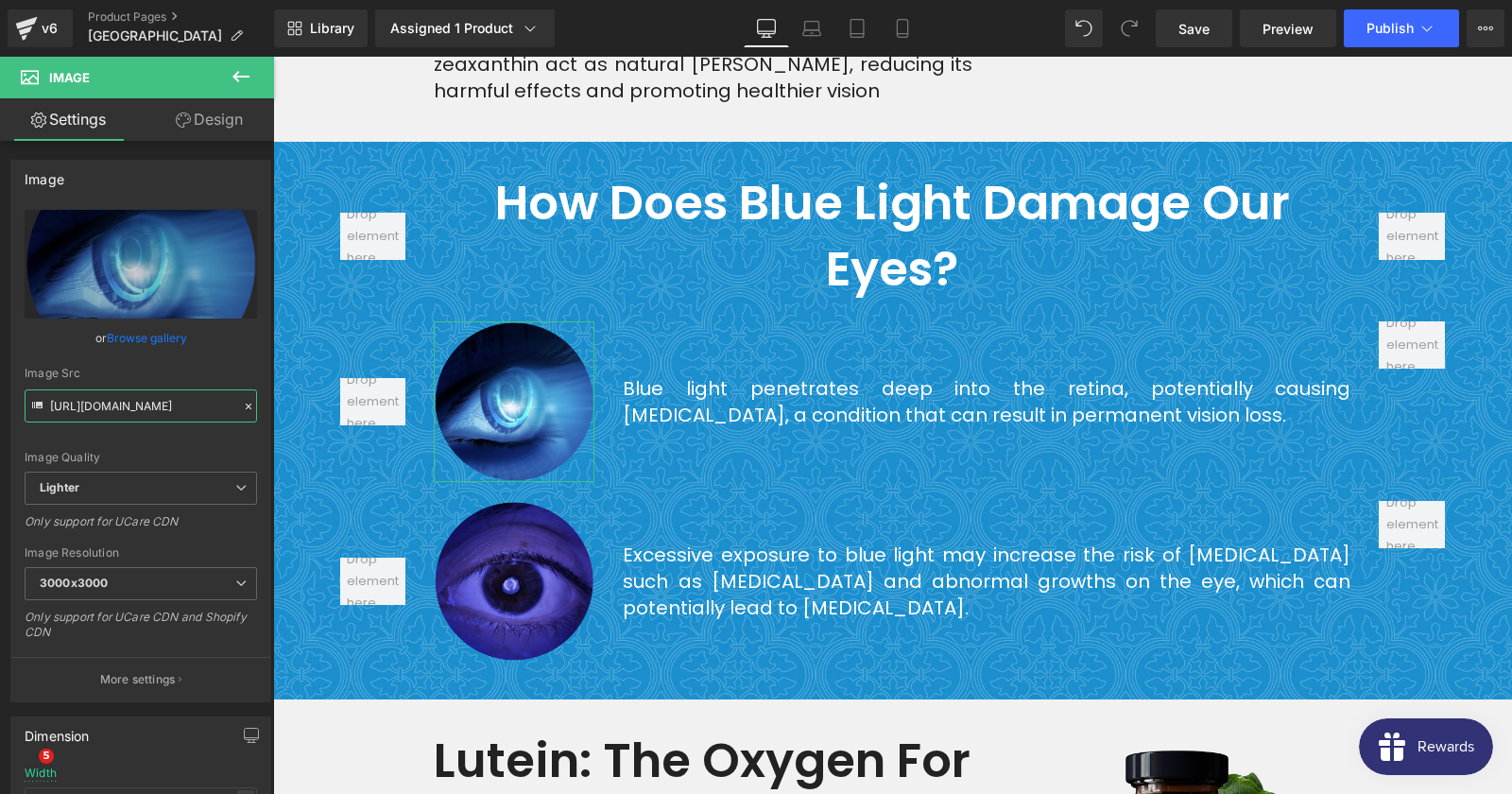
copy div "macular degeneration"
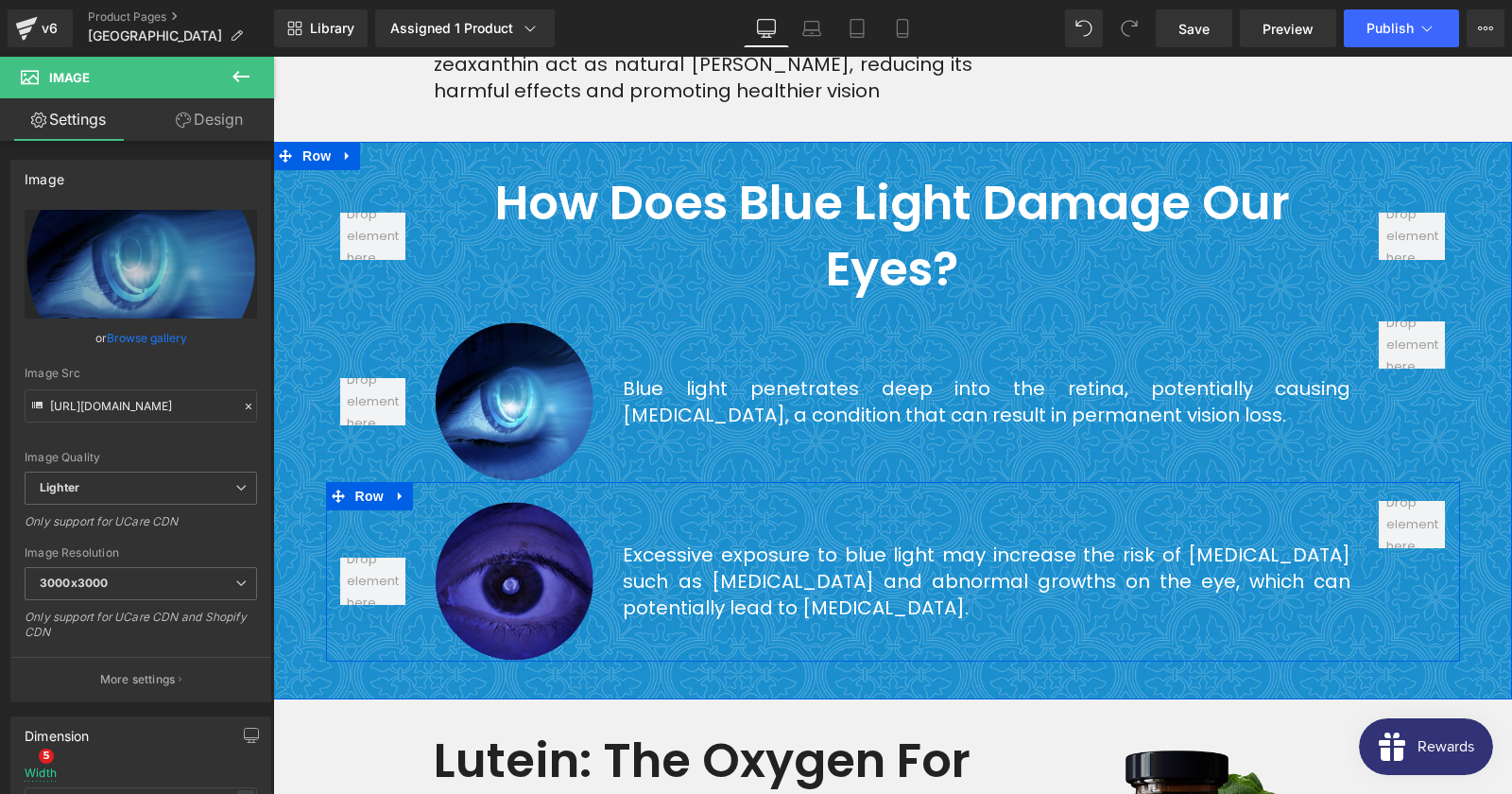
click at [556, 549] on img at bounding box center [513, 581] width 161 height 161
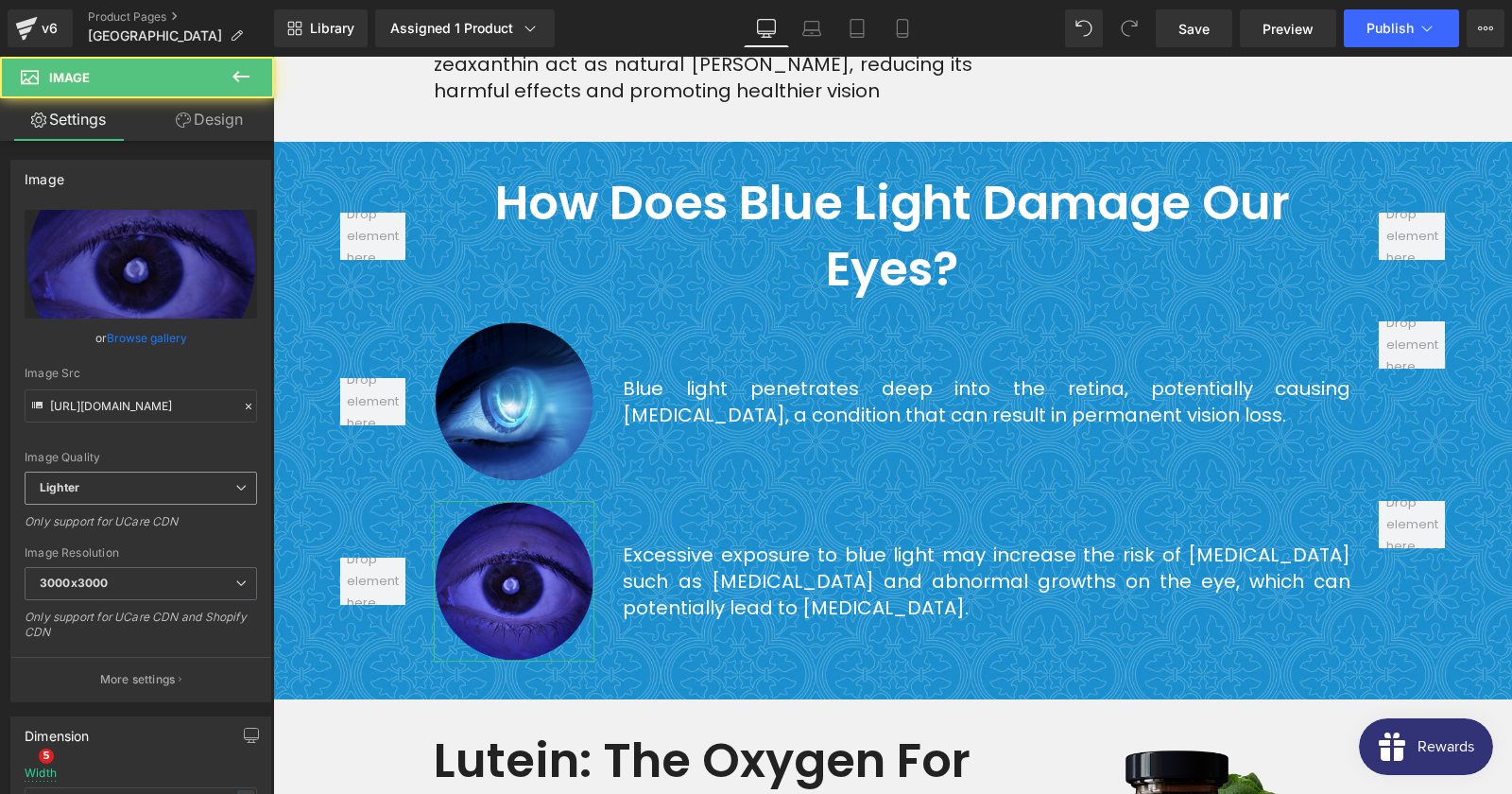
click at [141, 489] on span "Lighter" at bounding box center [140, 488] width 233 height 33
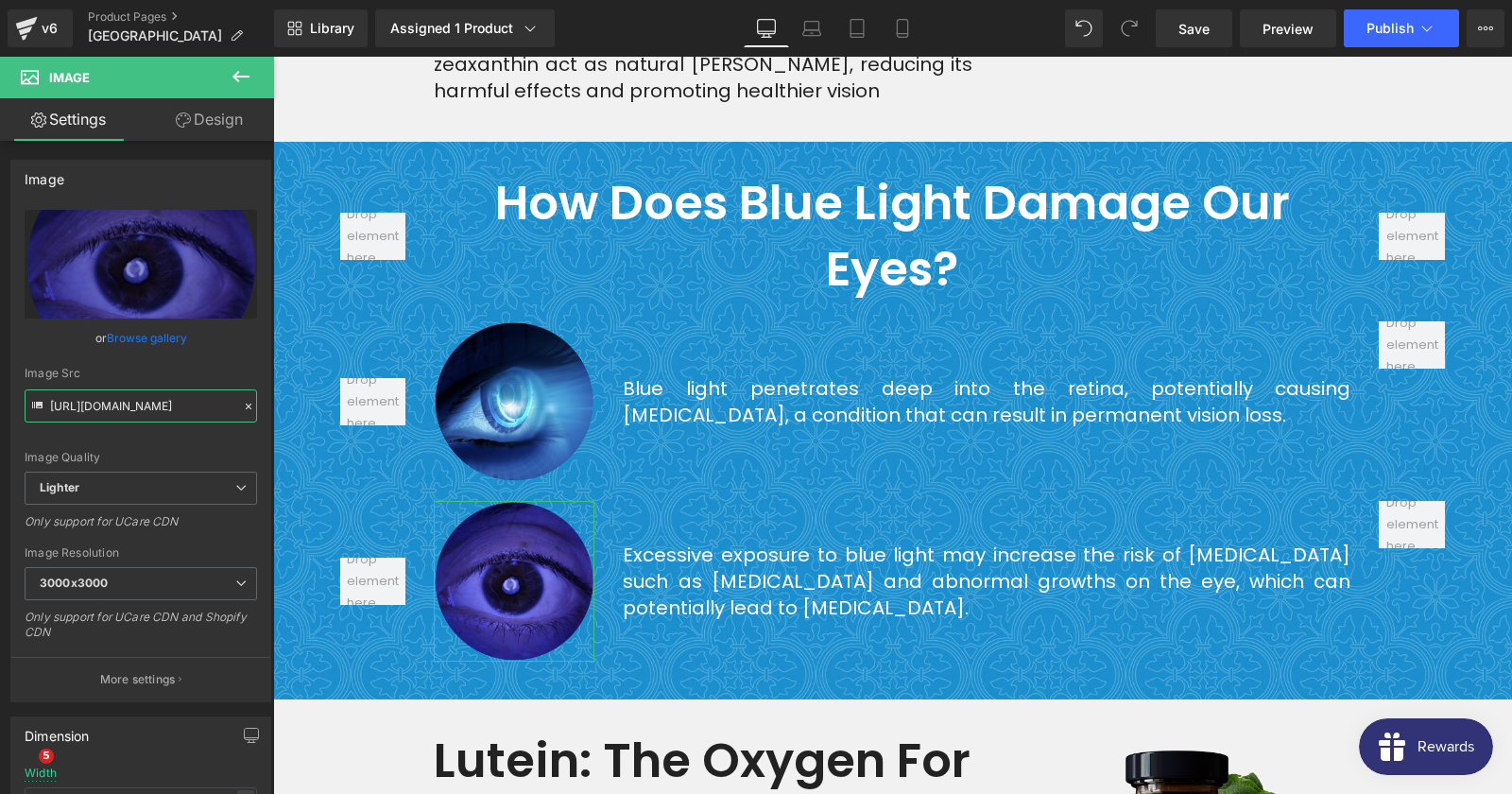
click at [148, 418] on input "https://ucarecdn.com/a50dfc6a-bf4e-4adc-b26b-cb2b0e8e2345/-/format/auto/-/previ…" at bounding box center [140, 406] width 233 height 33
copy div "macular degeneration"
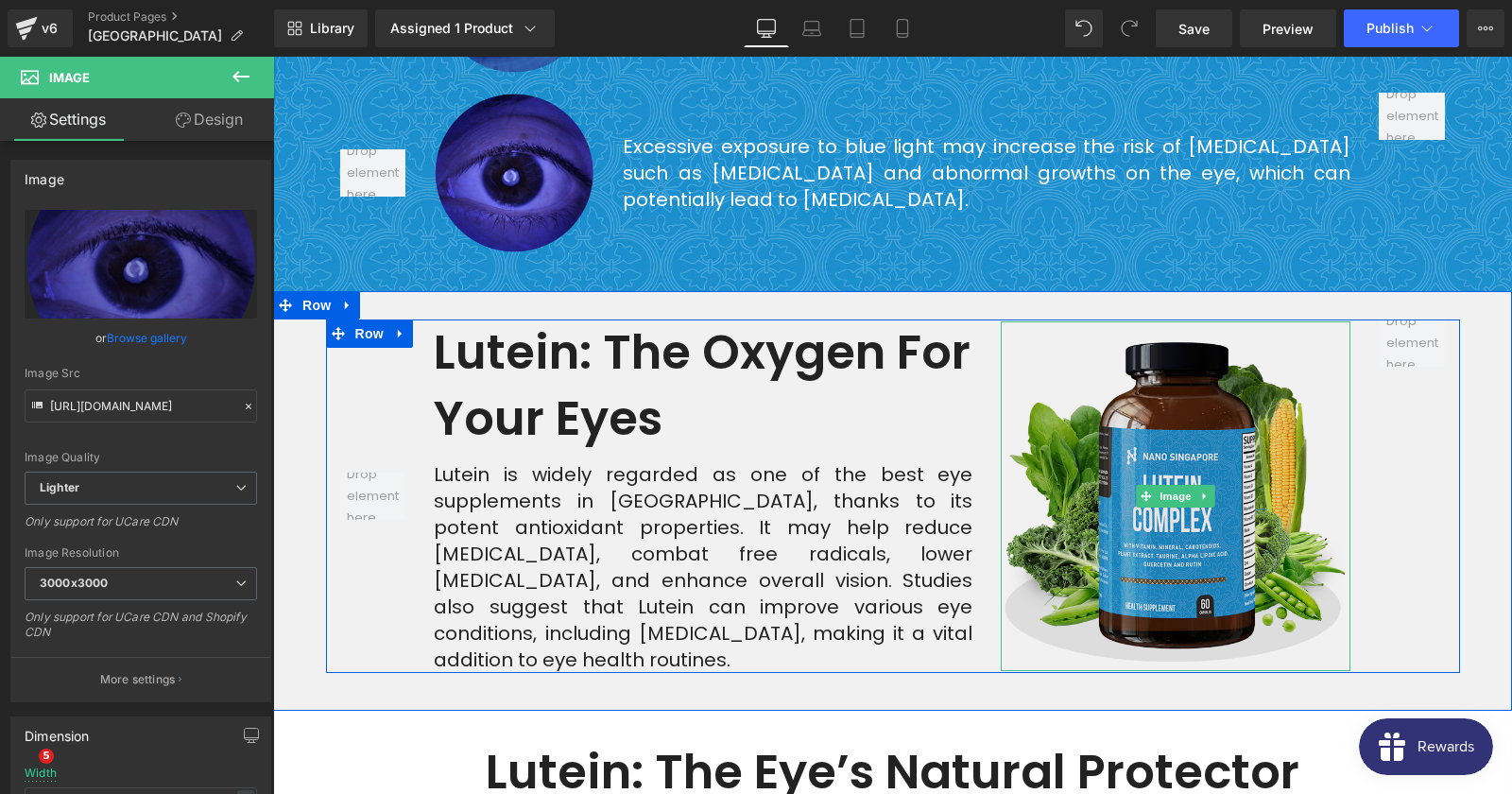
click at [1258, 407] on img at bounding box center [1175, 496] width 350 height 350
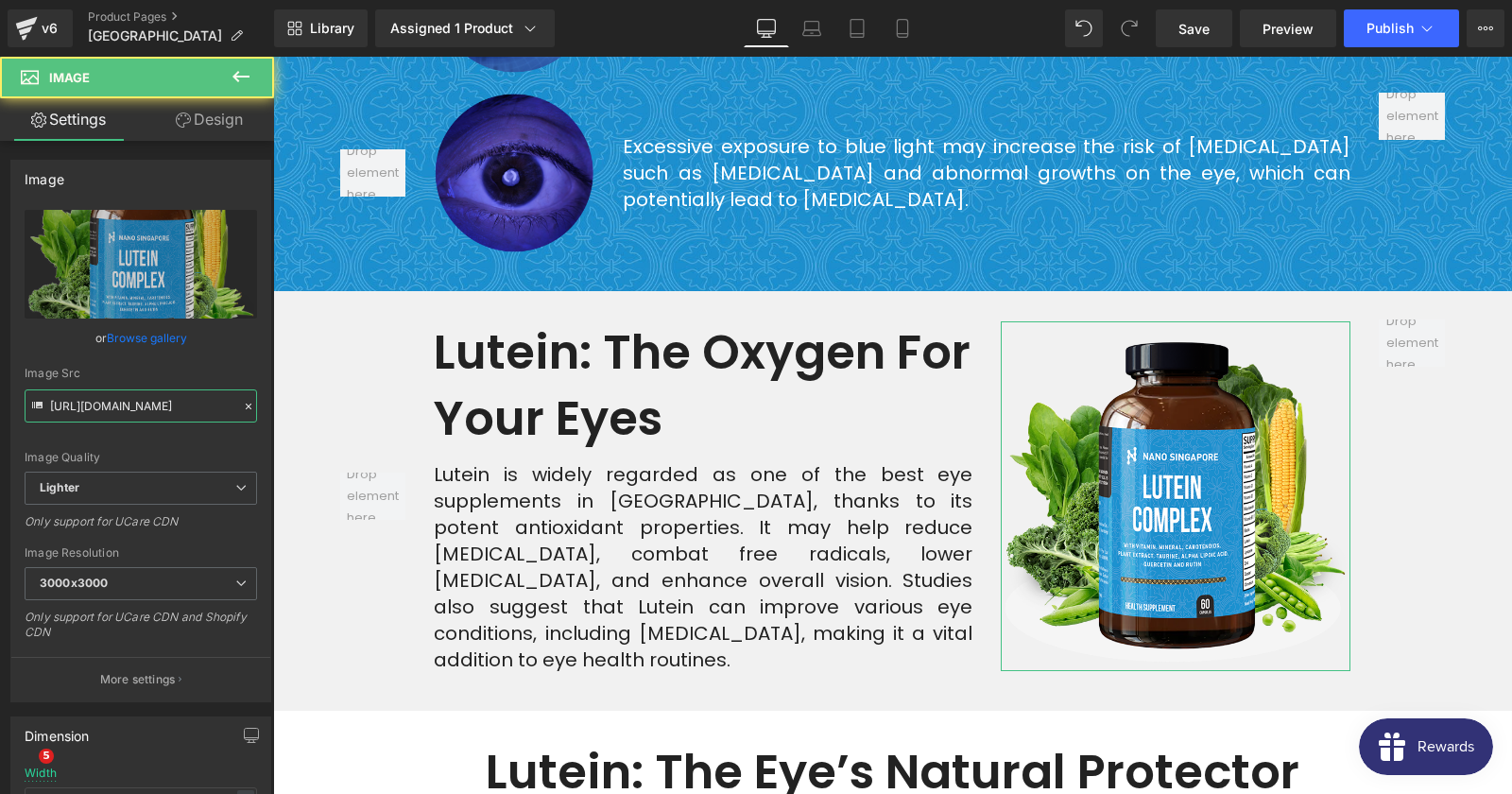
click at [125, 404] on input "https://ucarecdn.com/832f42c1-c964-4b38-96f7-850b08a3d3f6/-/format/auto/-/previ…" at bounding box center [140, 406] width 233 height 33
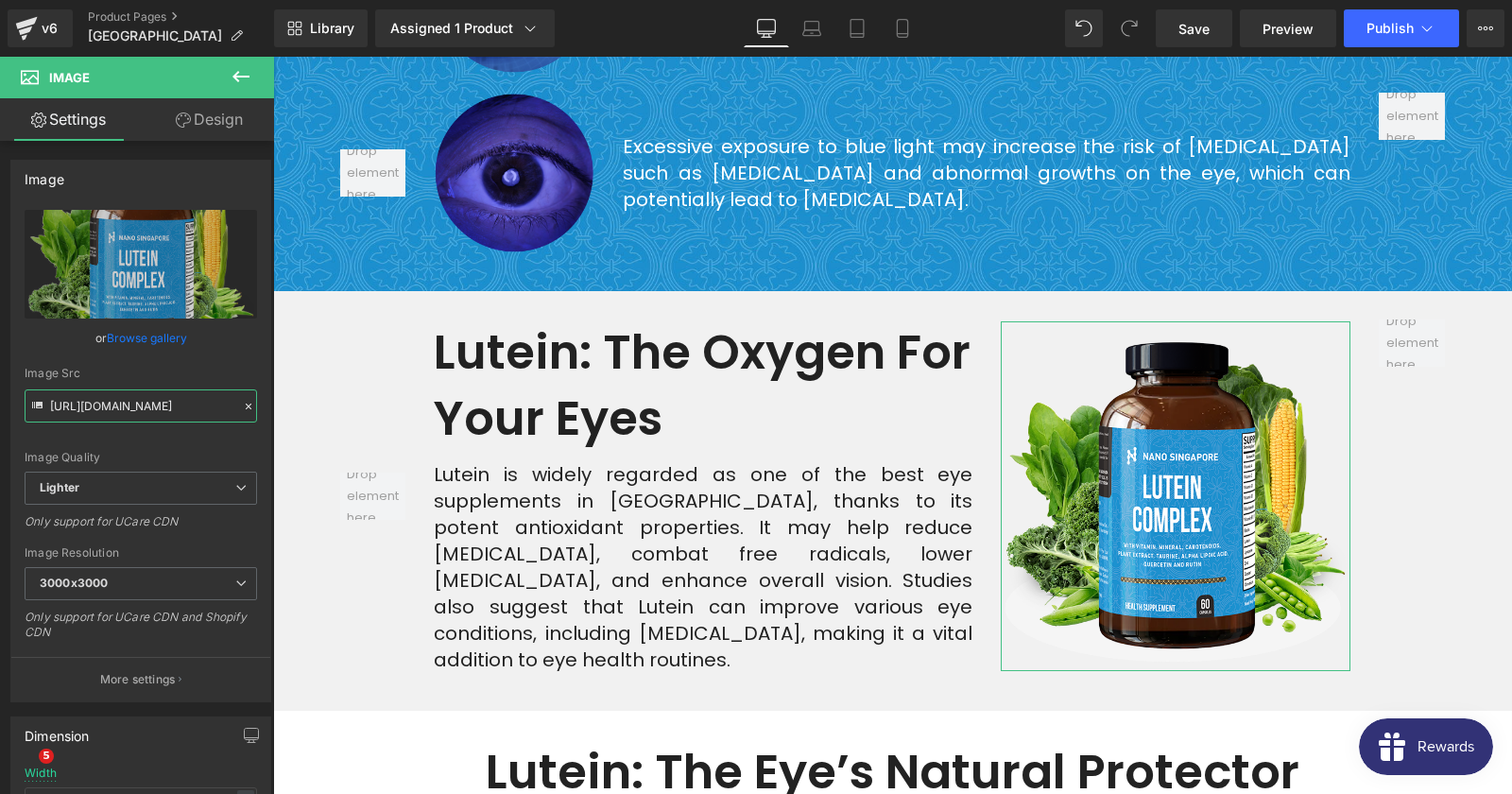
copy div "macular degeneration"
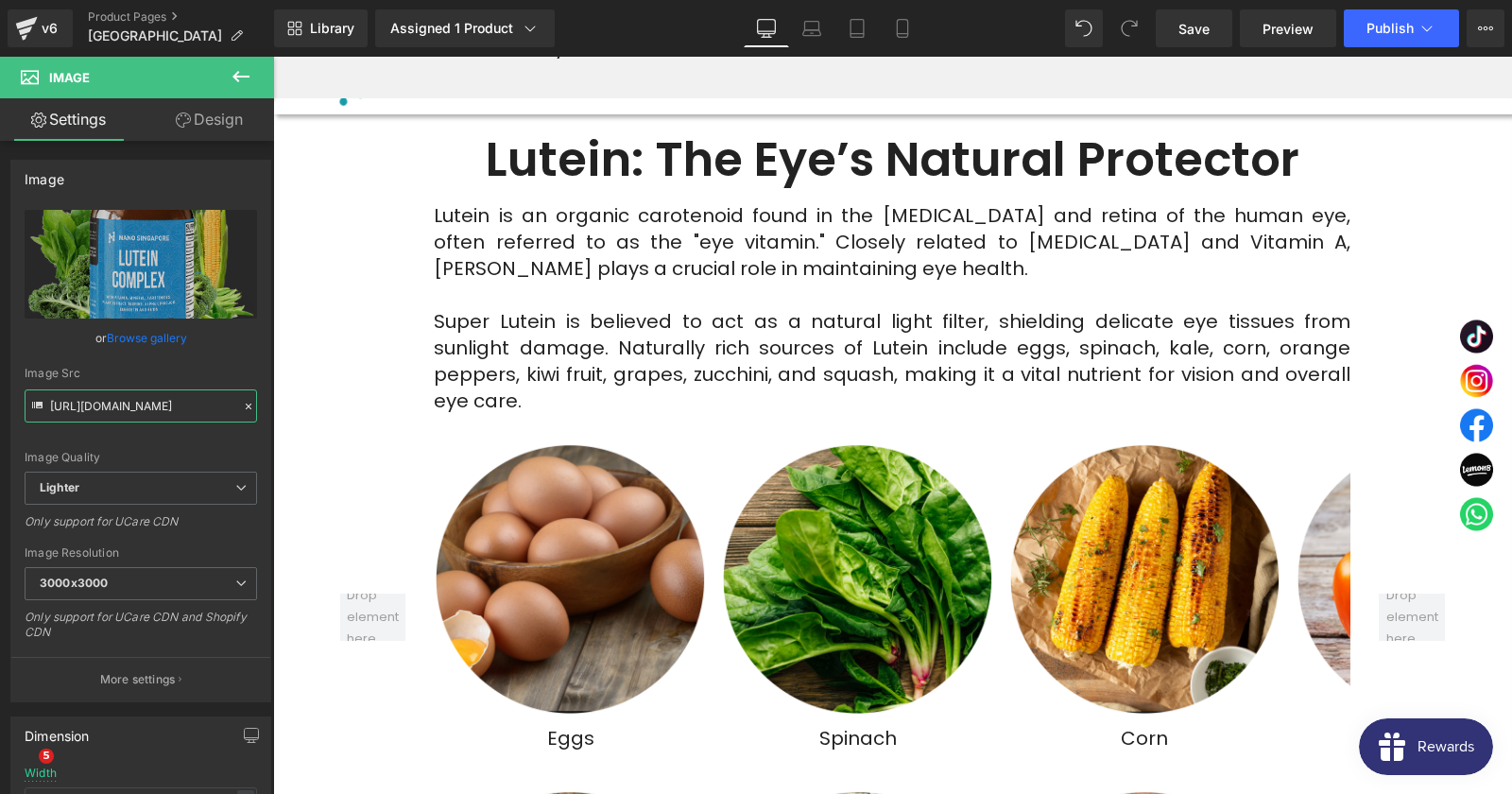
scroll to position [3980, 0]
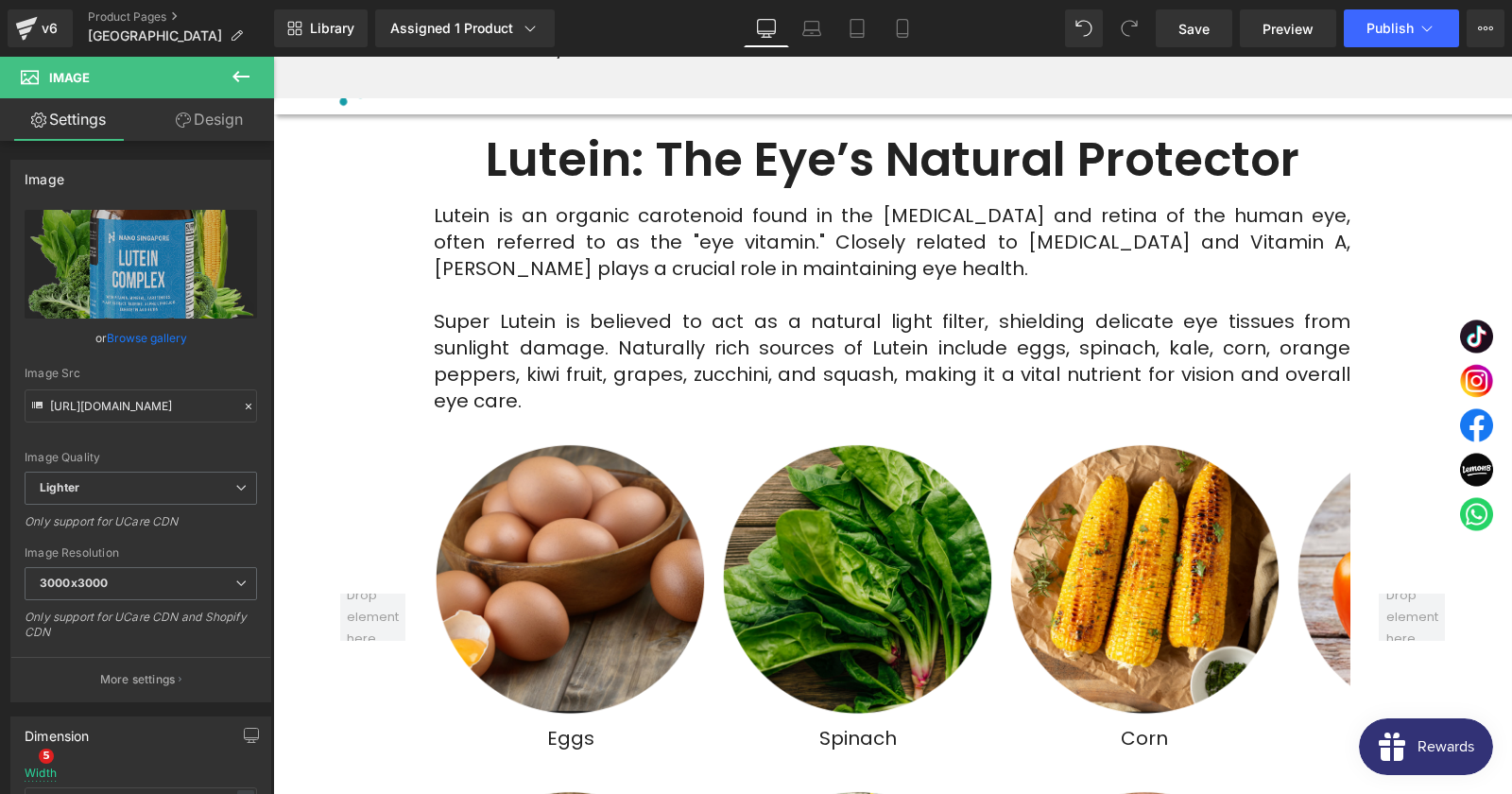
click at [934, 442] on div "Image Eggs Text Block Image Spinach Text Block Image Corn Text Block Image Oran…" at bounding box center [891, 596] width 917 height 309
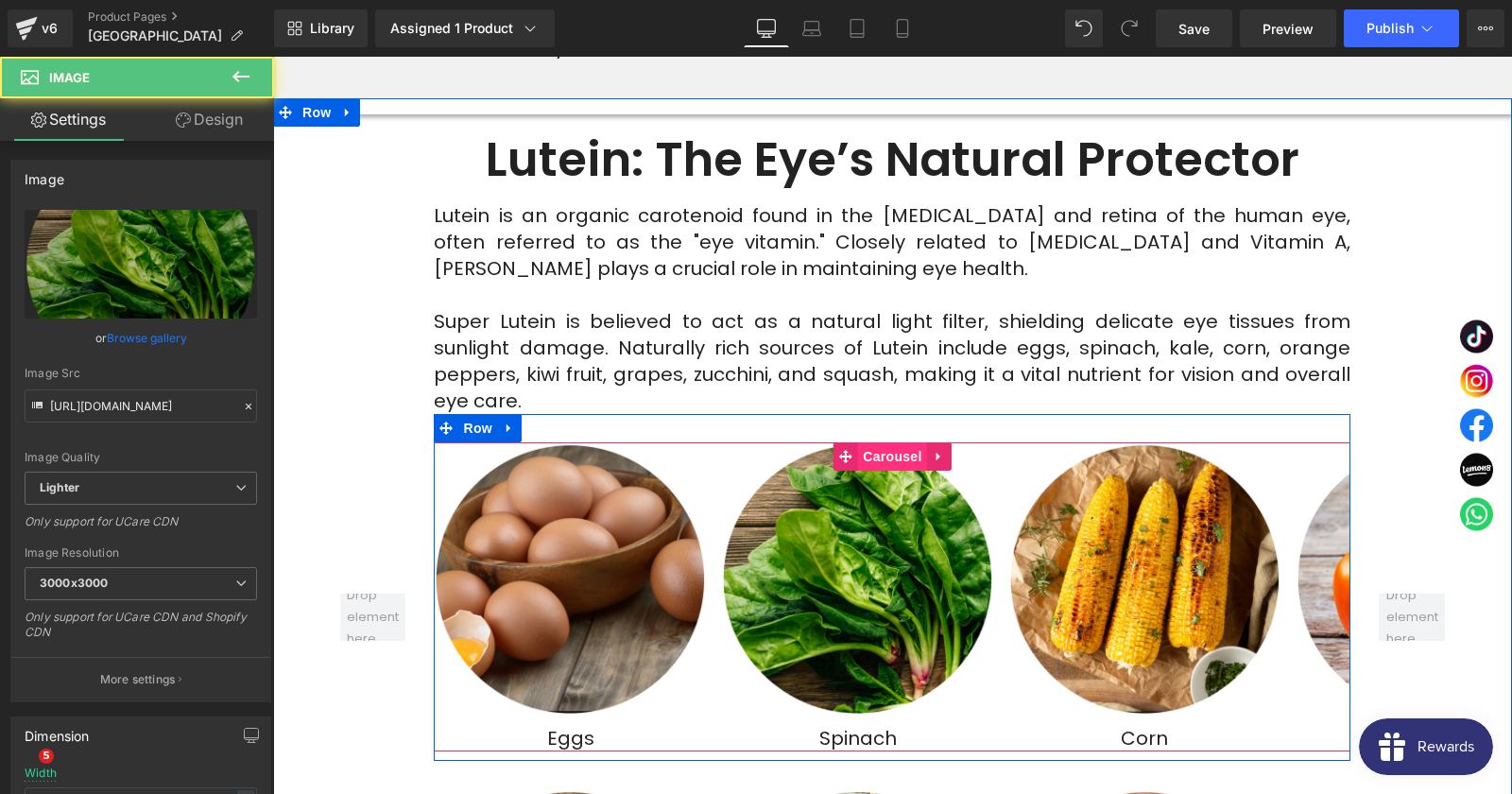
click at [909, 442] on span "Carousel" at bounding box center [892, 456] width 68 height 28
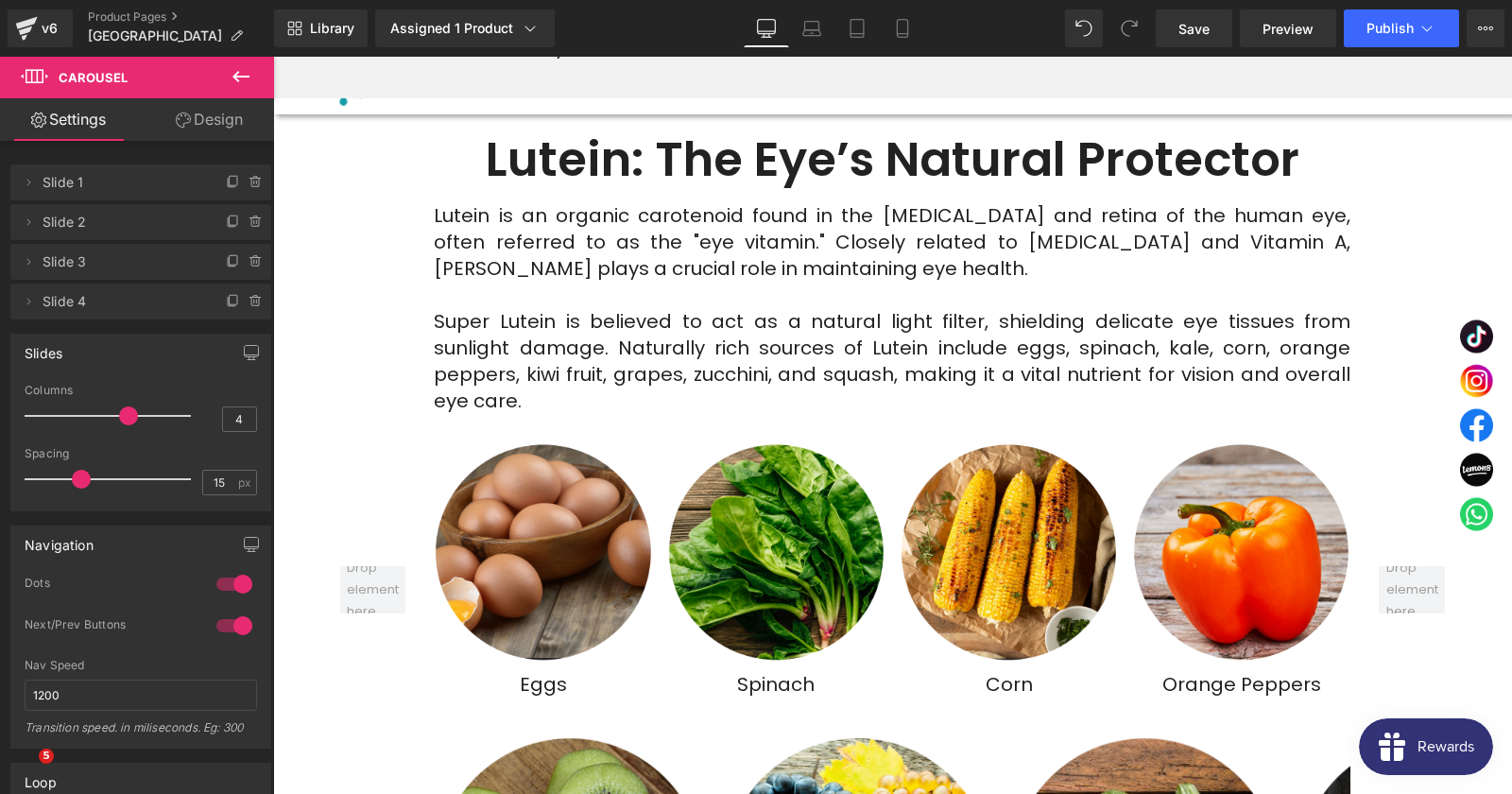
click at [129, 415] on span at bounding box center [128, 415] width 19 height 19
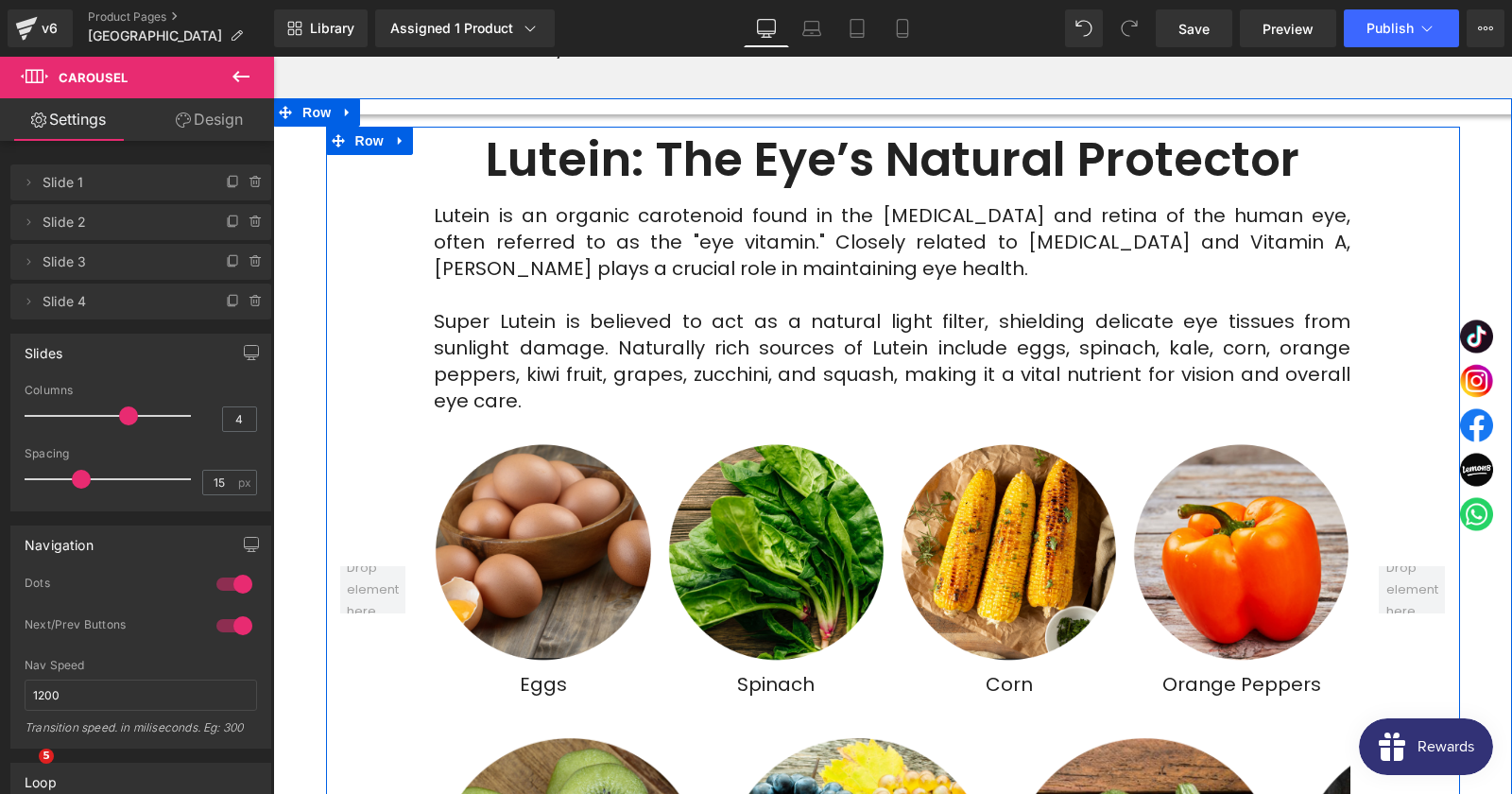
click at [1426, 194] on div at bounding box center [1411, 589] width 94 height 926
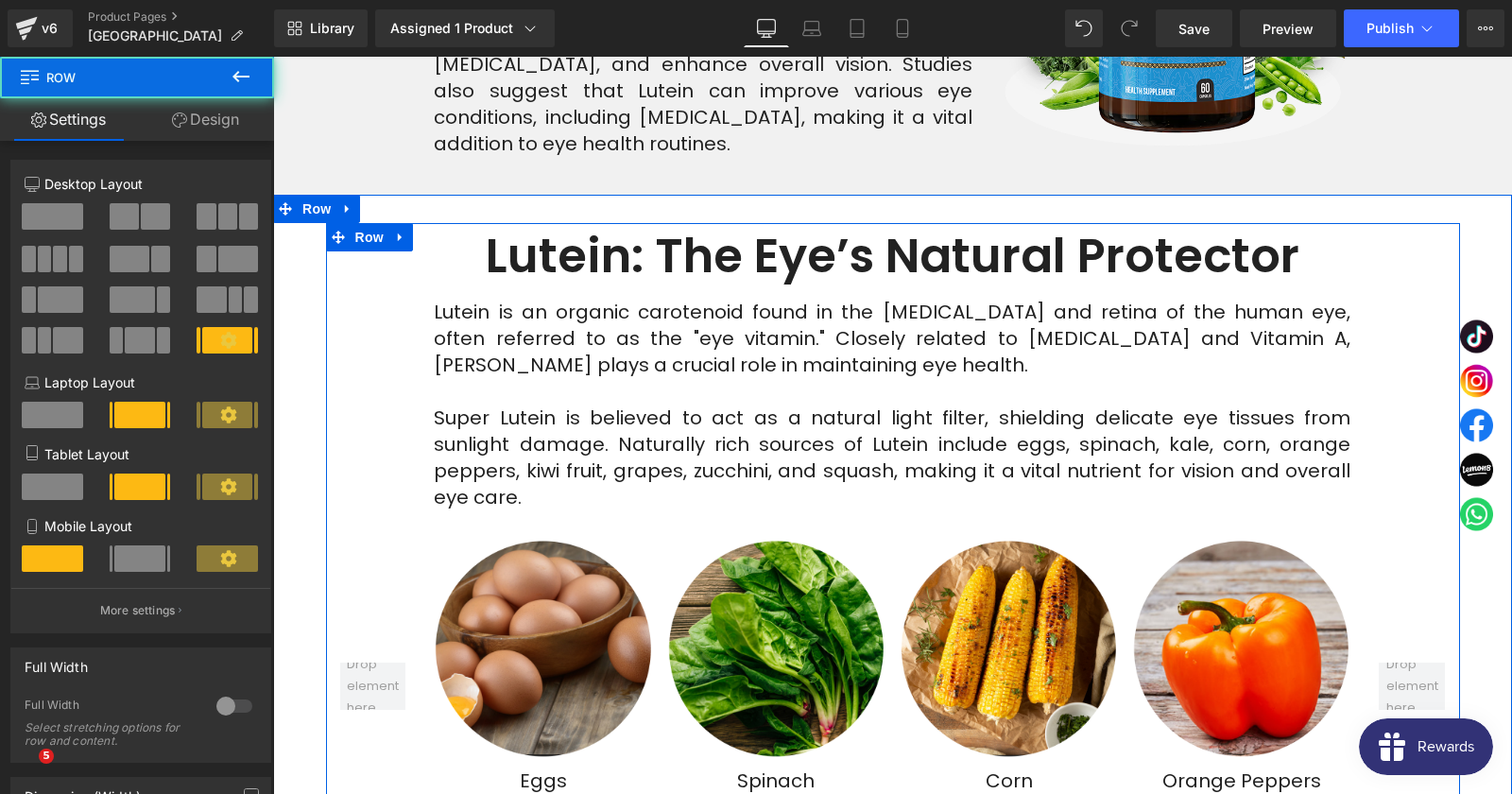
scroll to position [3877, 0]
